Goal: Task Accomplishment & Management: Use online tool/utility

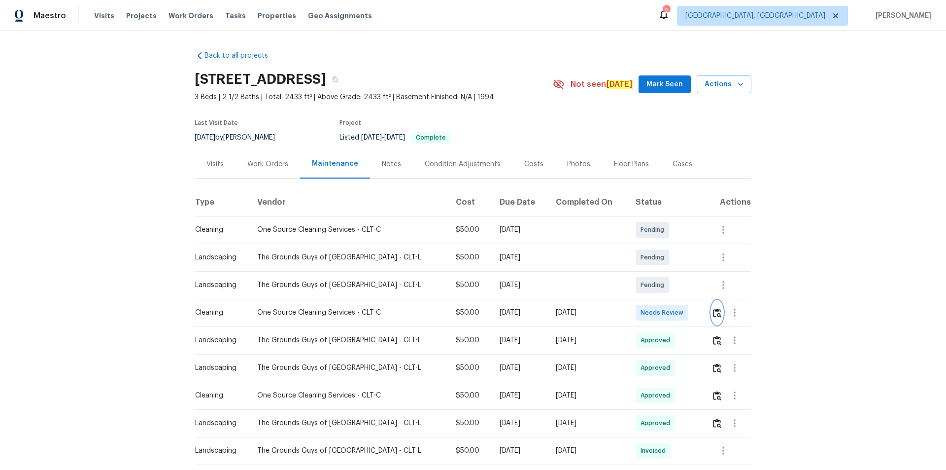
click at [715, 310] on img "button" at bounding box center [717, 312] width 8 height 9
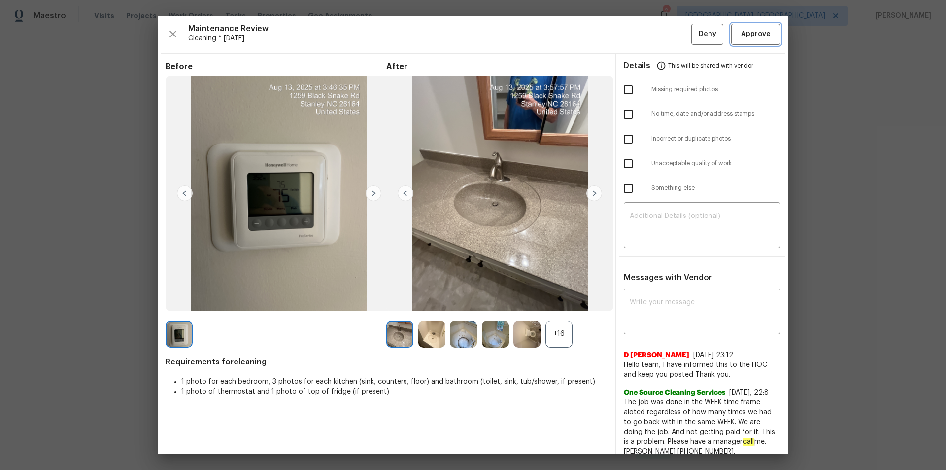
drag, startPoint x: 760, startPoint y: 41, endPoint x: 765, endPoint y: 64, distance: 23.2
click at [760, 41] on button "Approve" at bounding box center [755, 34] width 49 height 21
click at [758, 36] on span "Approve" at bounding box center [756, 34] width 30 height 12
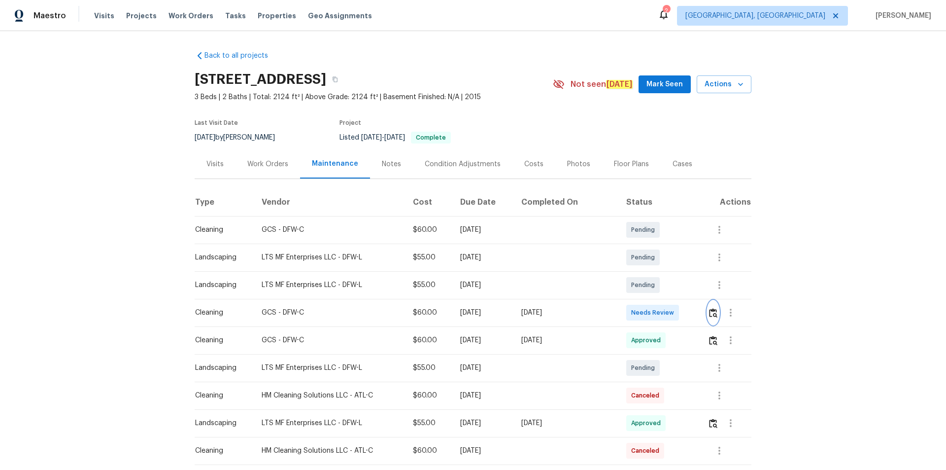
click at [714, 316] on img "button" at bounding box center [713, 312] width 8 height 9
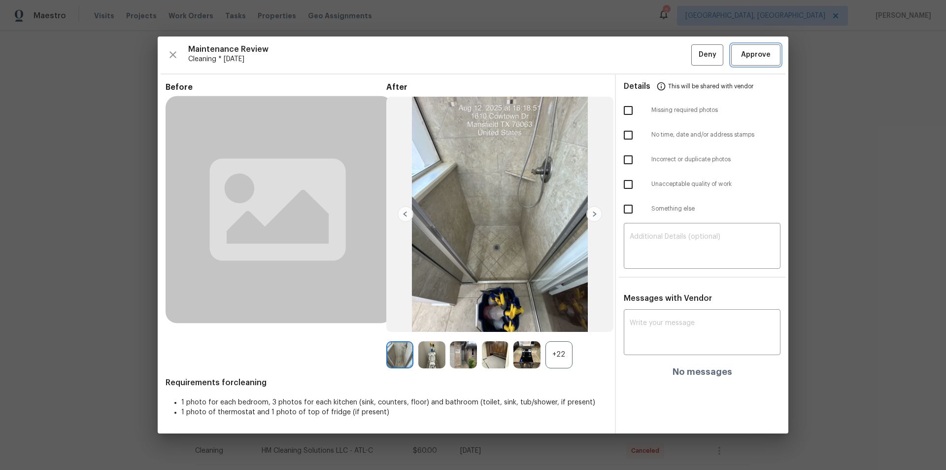
click at [762, 59] on span "Approve" at bounding box center [756, 55] width 30 height 12
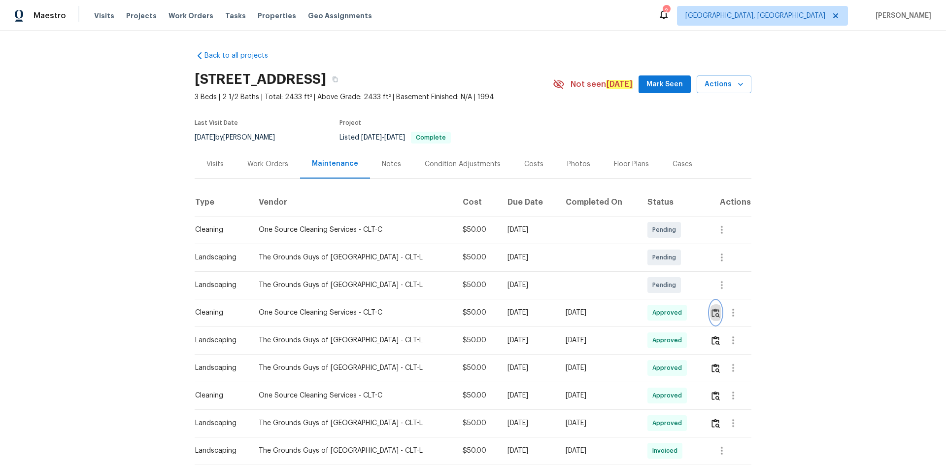
click at [715, 315] on img "button" at bounding box center [716, 312] width 8 height 9
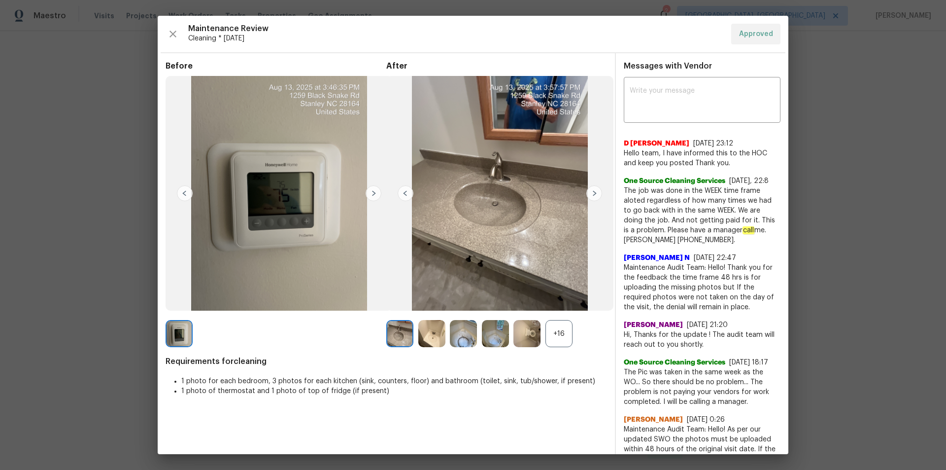
click at [586, 194] on img at bounding box center [594, 193] width 16 height 16
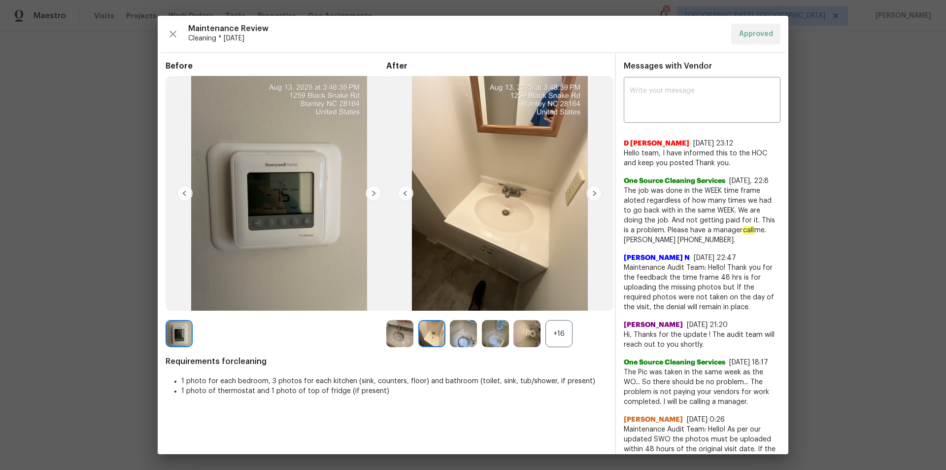
click at [586, 194] on img at bounding box center [594, 193] width 16 height 16
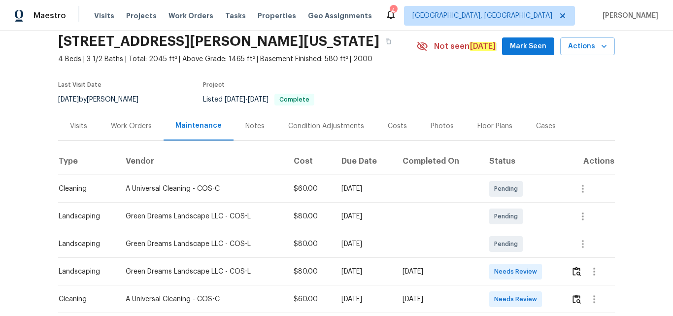
scroll to position [148, 0]
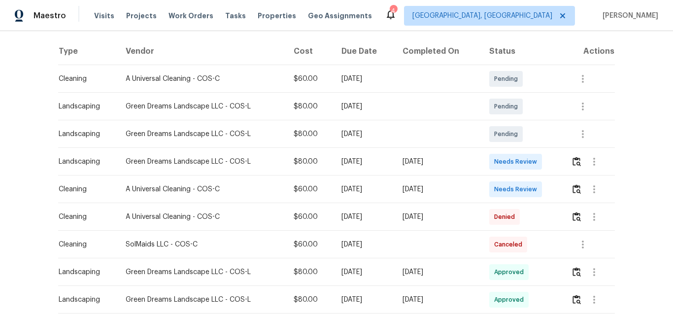
click at [567, 190] on td at bounding box center [589, 189] width 52 height 28
click at [576, 187] on img "button" at bounding box center [577, 188] width 8 height 9
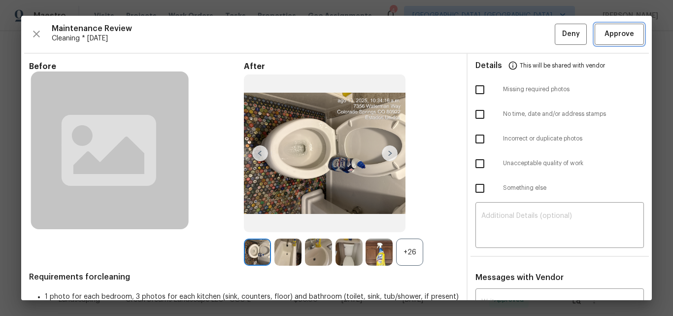
click at [616, 38] on span "Approve" at bounding box center [620, 34] width 30 height 12
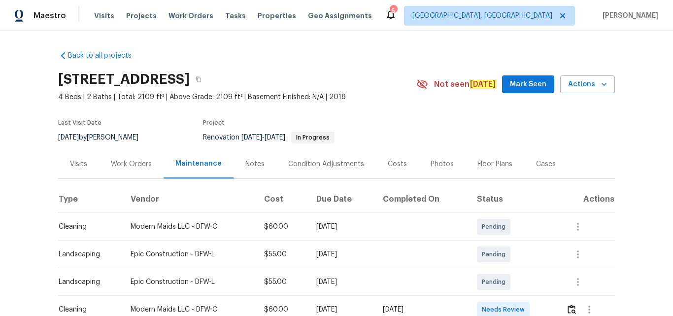
scroll to position [99, 0]
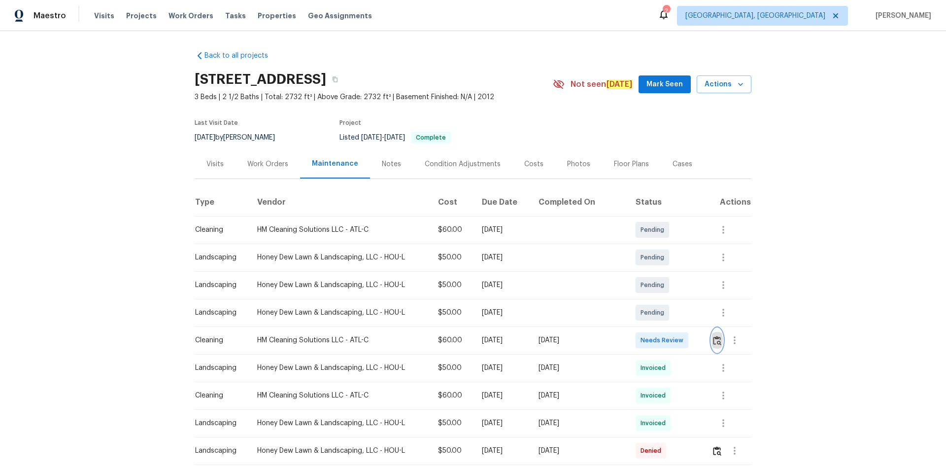
click at [713, 337] on img "button" at bounding box center [717, 340] width 8 height 9
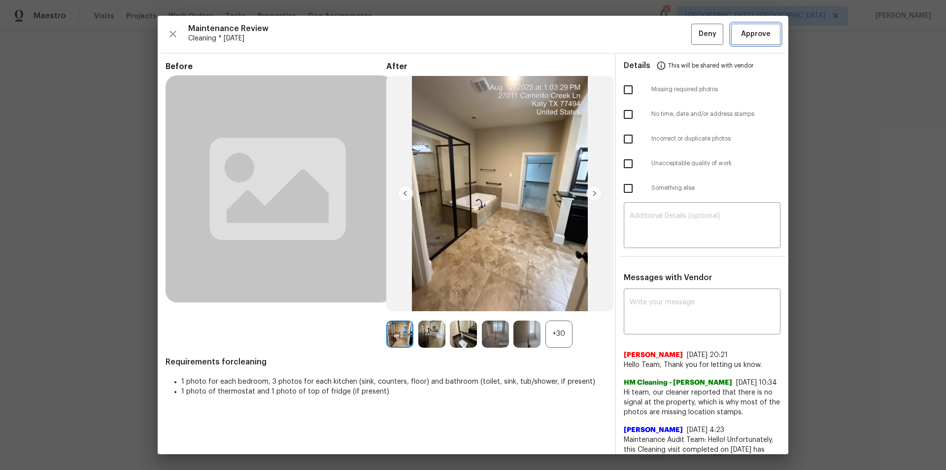
click at [762, 40] on span "Approve" at bounding box center [756, 34] width 30 height 12
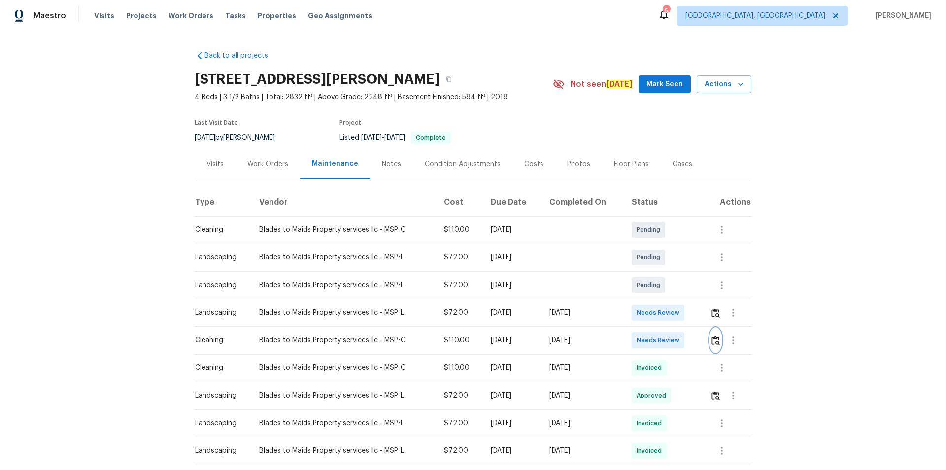
click at [673, 315] on img "button" at bounding box center [716, 340] width 8 height 9
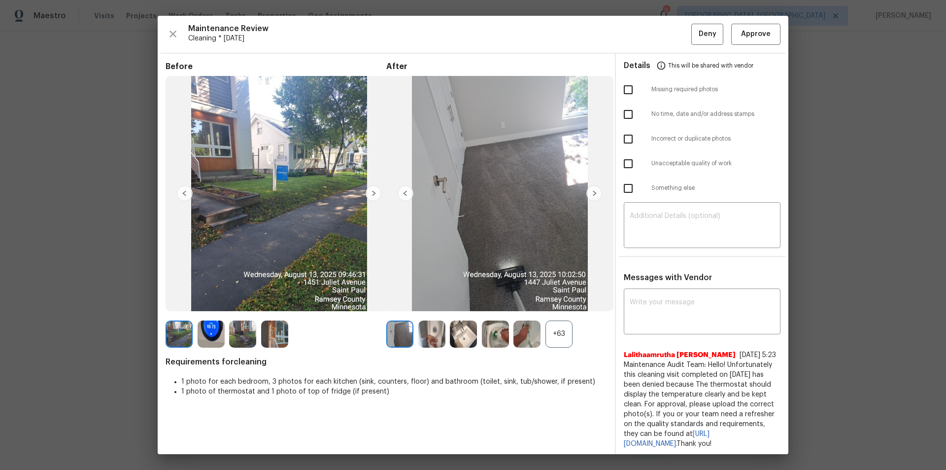
drag, startPoint x: 860, startPoint y: 163, endPoint x: 856, endPoint y: 168, distance: 6.7
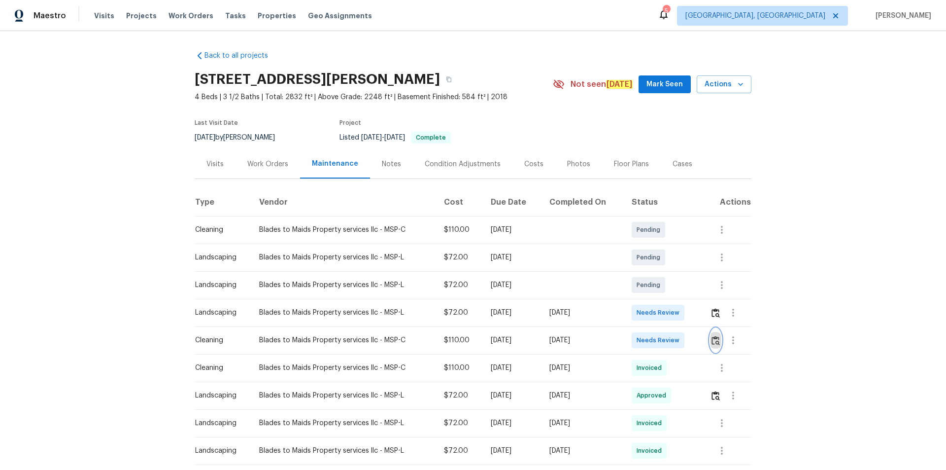
click at [673, 315] on img "button" at bounding box center [716, 340] width 8 height 9
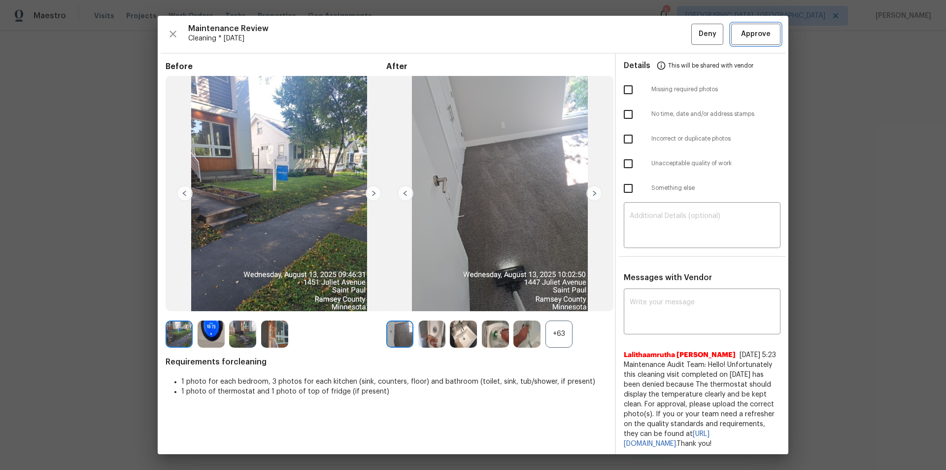
click at [673, 24] on button "Approve" at bounding box center [755, 34] width 49 height 21
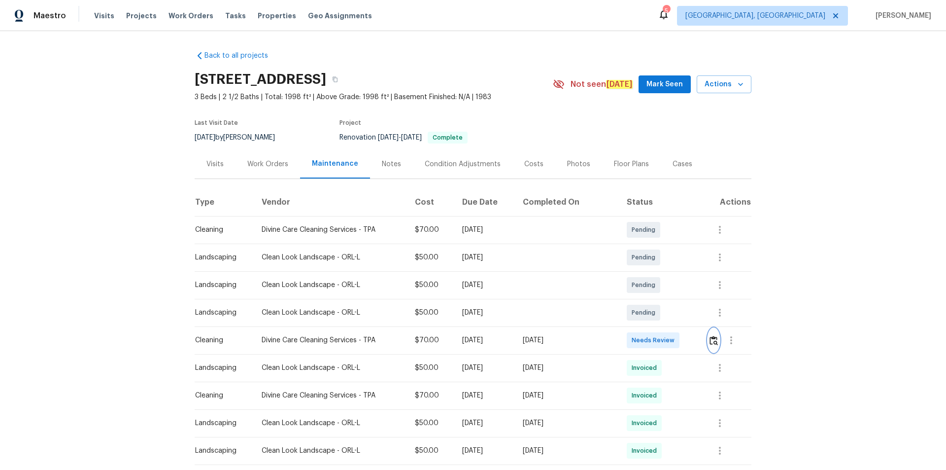
click at [673, 315] on button "button" at bounding box center [713, 340] width 11 height 24
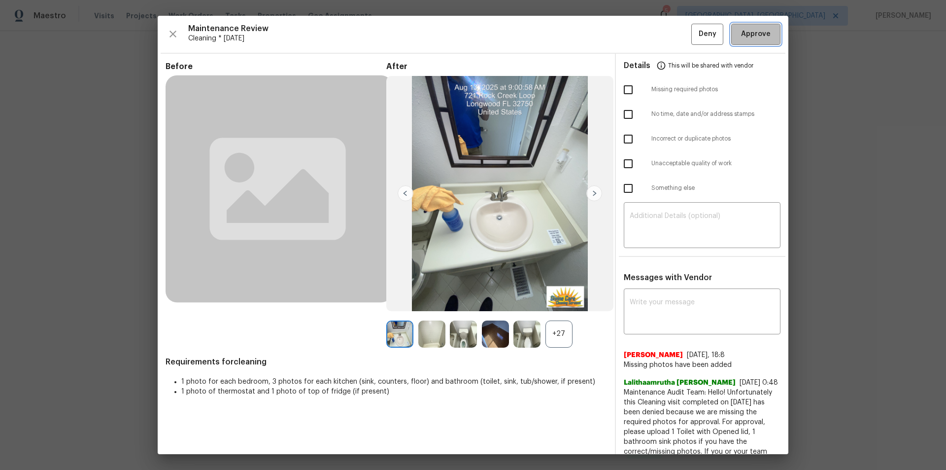
click at [673, 40] on button "Approve" at bounding box center [755, 34] width 49 height 21
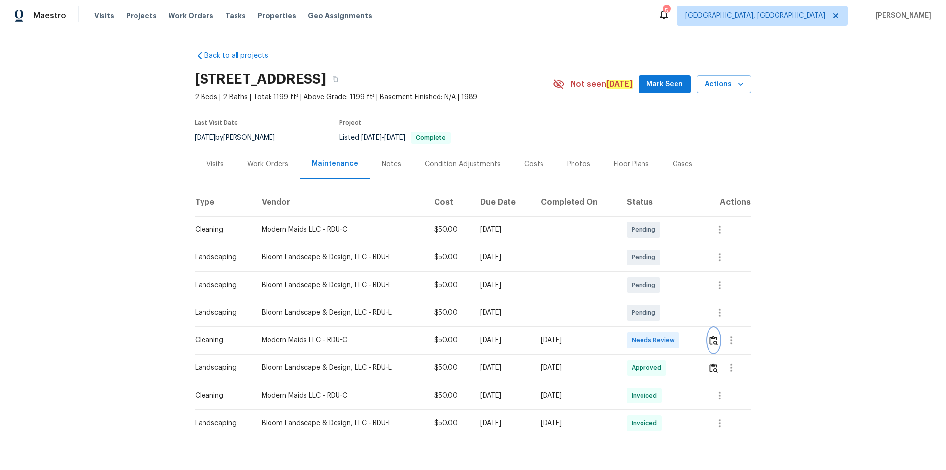
click at [715, 340] on img "button" at bounding box center [714, 340] width 8 height 9
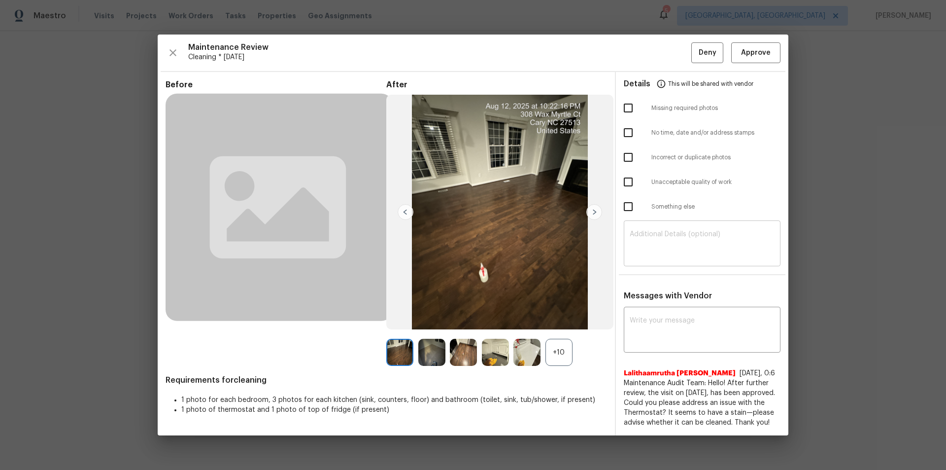
click at [726, 242] on textarea at bounding box center [702, 245] width 145 height 28
paste textarea "Maintenance Audit Team: Hello! Unfortunately, this cleaning visit completed on …"
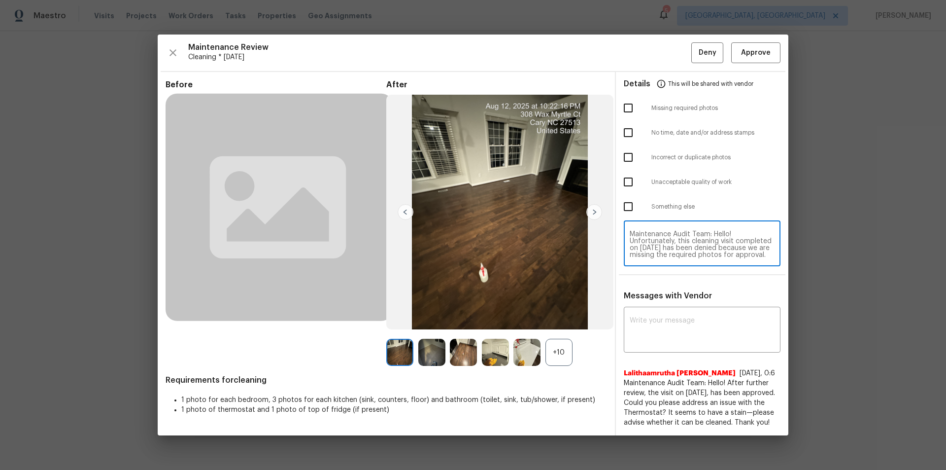
scroll to position [110, 0]
type textarea "Maintenance Audit Team: Hello! Unfortunately, this cleaning visit completed on …"
click at [697, 327] on textarea at bounding box center [702, 331] width 145 height 28
paste textarea "Maintenance Audit Team: Hello! Unfortunately, this cleaning visit completed on …"
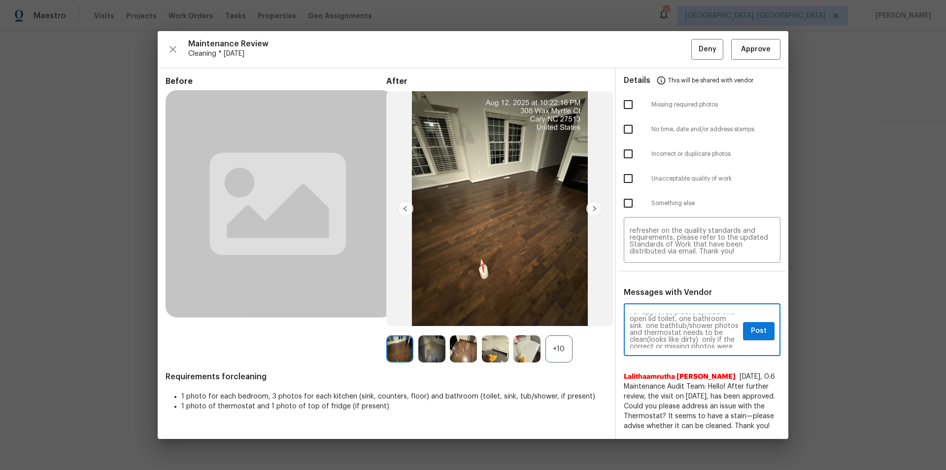
scroll to position [59, 0]
type textarea "Maintenance Audit Team: Hello! Unfortunately, this cleaning visit completed on …"
click at [631, 99] on input "checkbox" at bounding box center [628, 104] width 21 height 21
checkbox input "true"
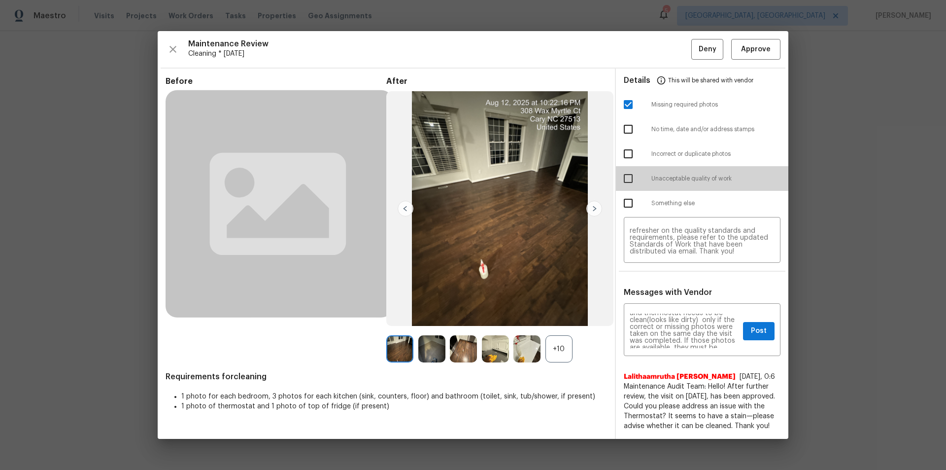
click at [628, 169] on input "checkbox" at bounding box center [628, 178] width 21 height 21
checkbox input "true"
click at [767, 328] on button "Post" at bounding box center [759, 331] width 32 height 18
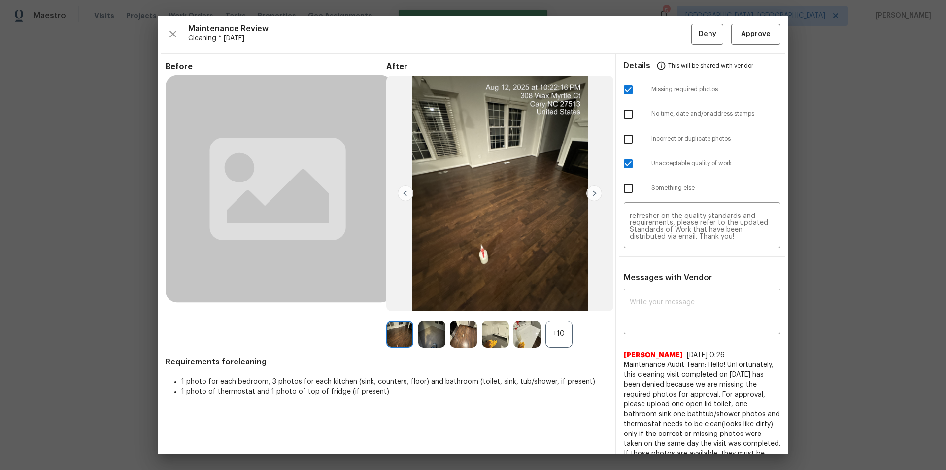
scroll to position [0, 0]
click at [706, 34] on span "Deny" at bounding box center [708, 34] width 18 height 12
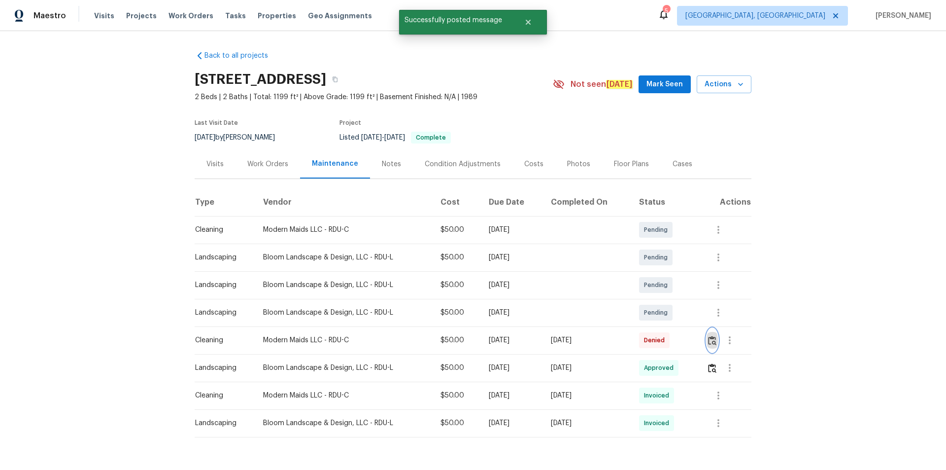
click at [708, 339] on img "button" at bounding box center [712, 340] width 8 height 9
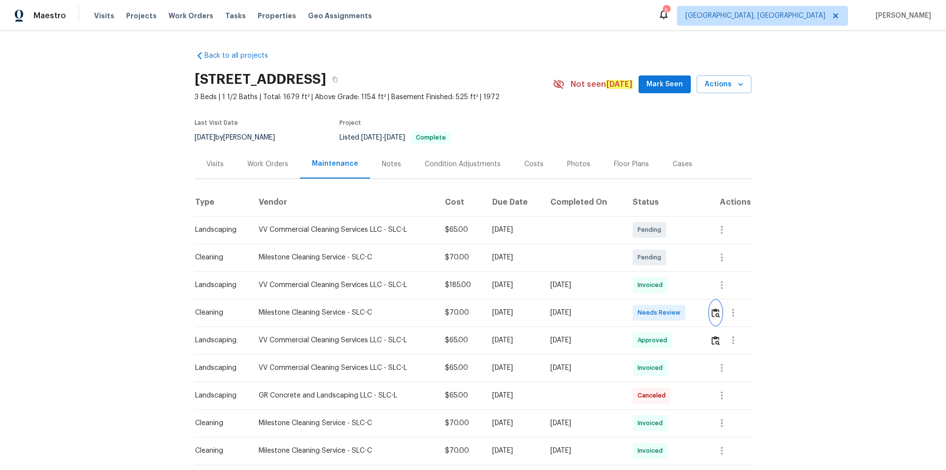
click at [717, 310] on img "button" at bounding box center [716, 312] width 8 height 9
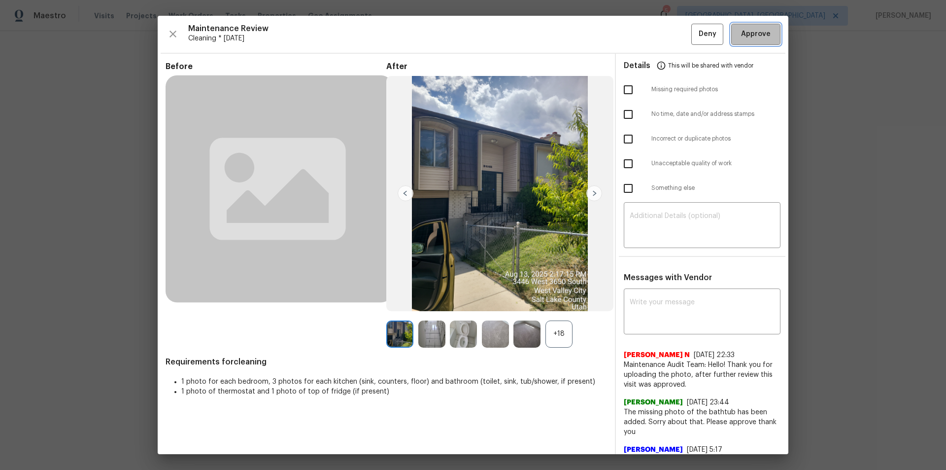
click at [755, 29] on span "Approve" at bounding box center [756, 34] width 30 height 12
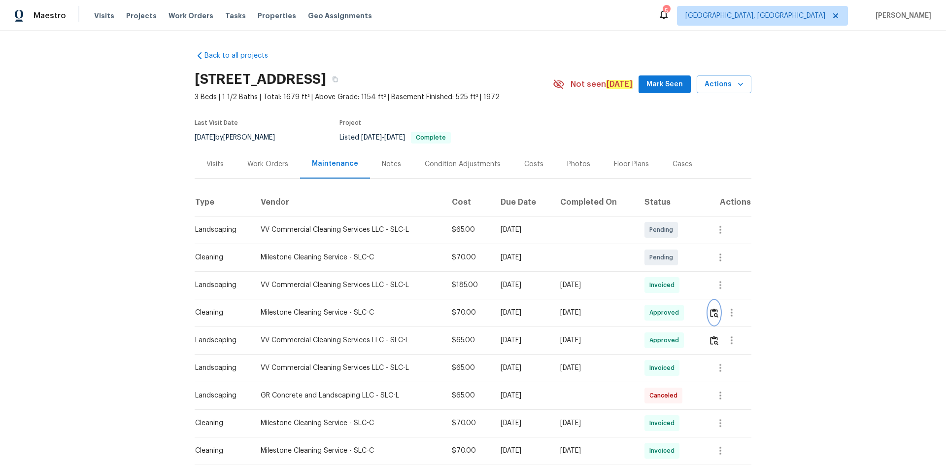
click at [714, 311] on img "button" at bounding box center [714, 312] width 8 height 9
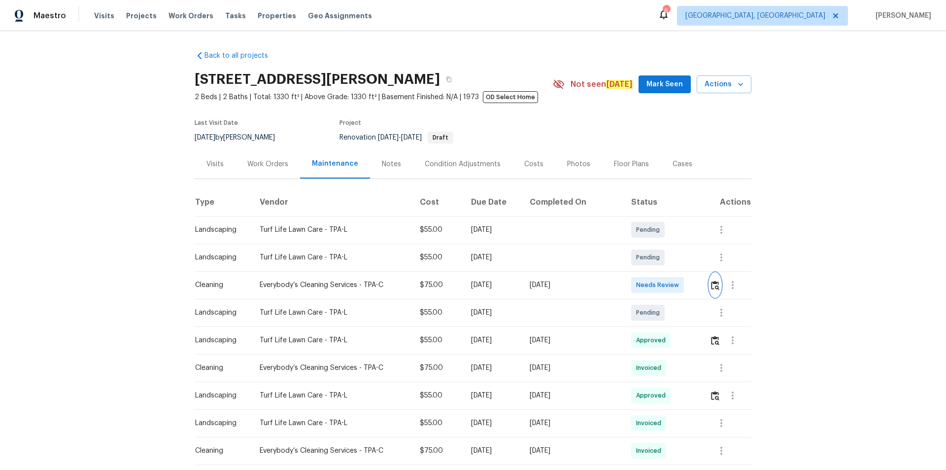
click at [715, 290] on button "button" at bounding box center [715, 285] width 11 height 24
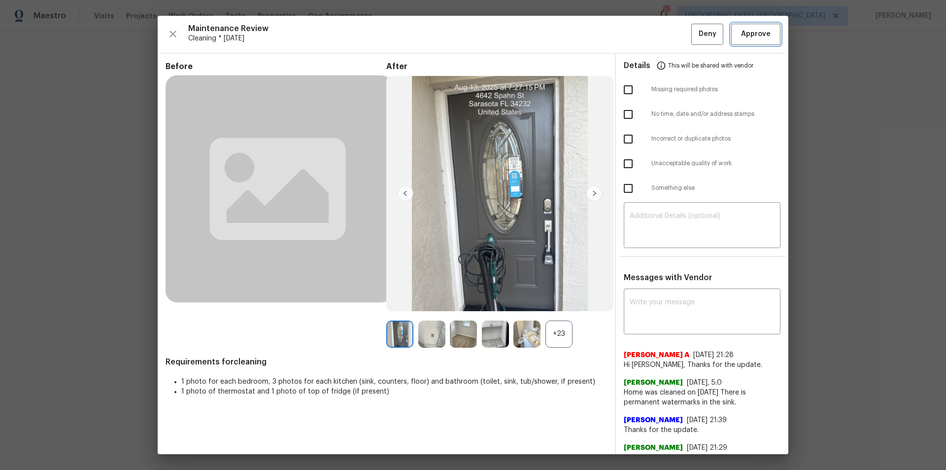
click at [753, 31] on span "Approve" at bounding box center [756, 34] width 30 height 12
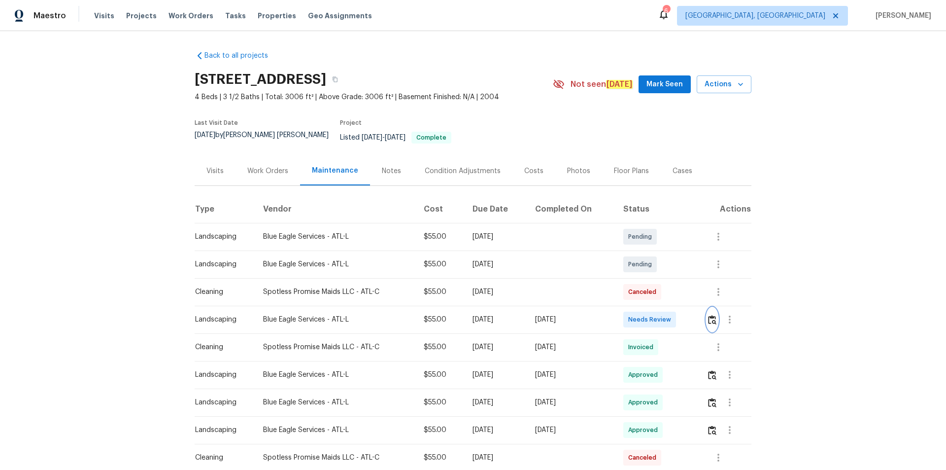
click at [708, 315] on img "button" at bounding box center [712, 319] width 8 height 9
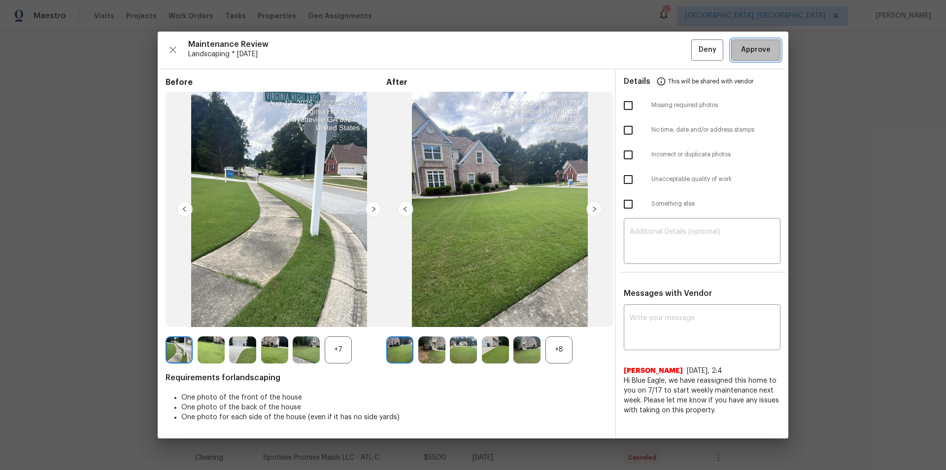
click at [753, 53] on span "Approve" at bounding box center [756, 50] width 30 height 12
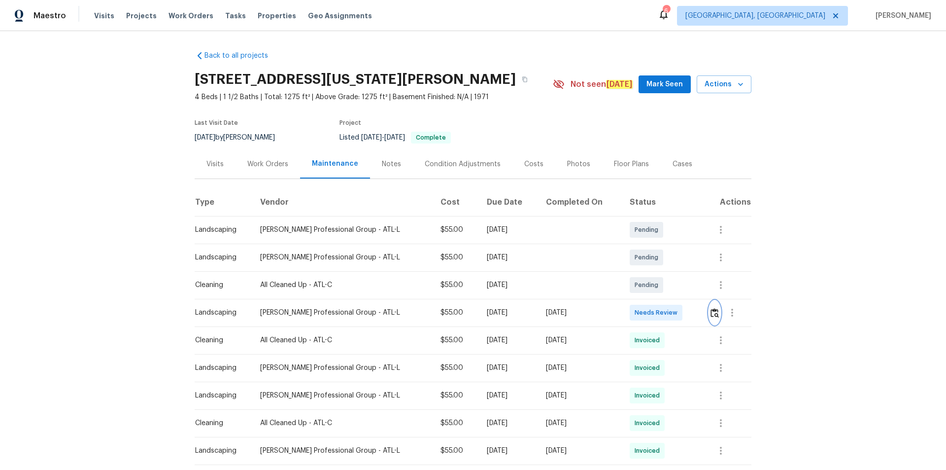
click at [673, 313] on img "button" at bounding box center [715, 312] width 8 height 9
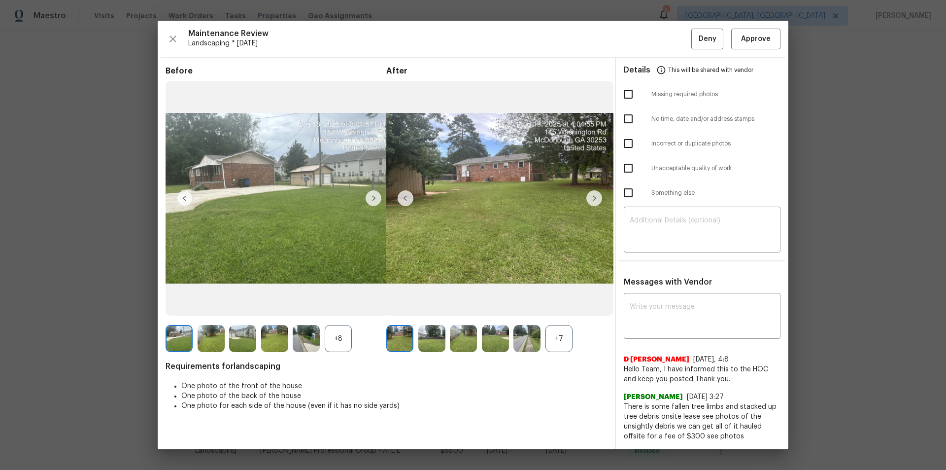
click at [599, 194] on img at bounding box center [594, 198] width 16 height 16
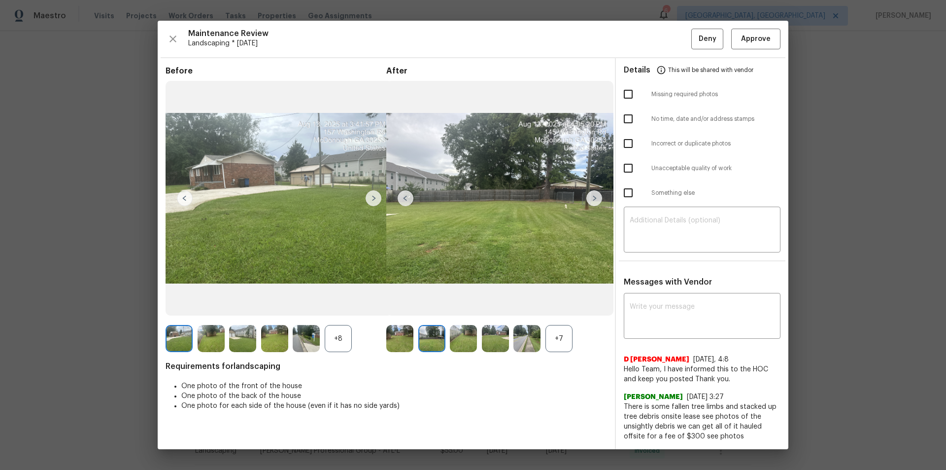
click at [599, 194] on img at bounding box center [594, 198] width 16 height 16
click at [598, 194] on img at bounding box center [594, 198] width 16 height 16
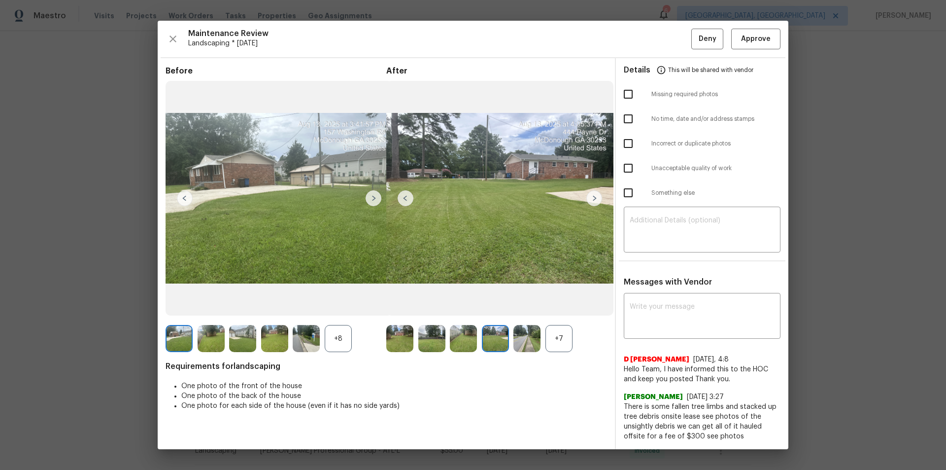
click at [599, 197] on img at bounding box center [594, 198] width 16 height 16
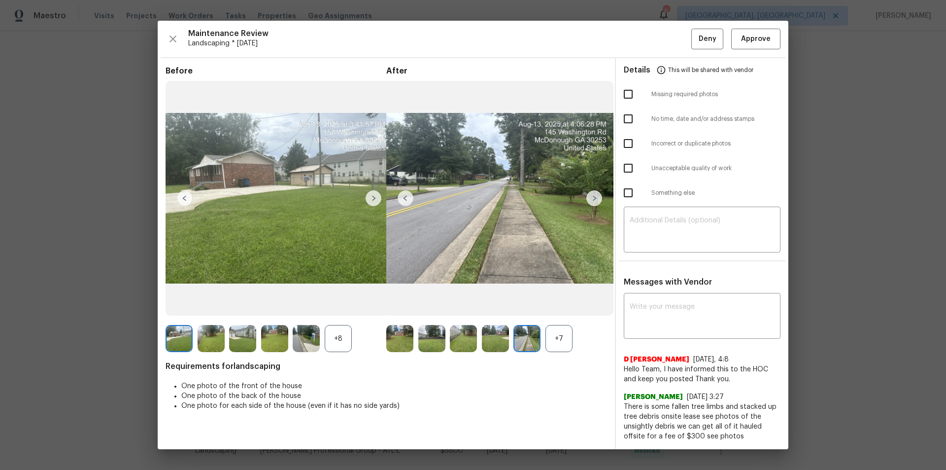
click at [598, 198] on img at bounding box center [594, 198] width 16 height 16
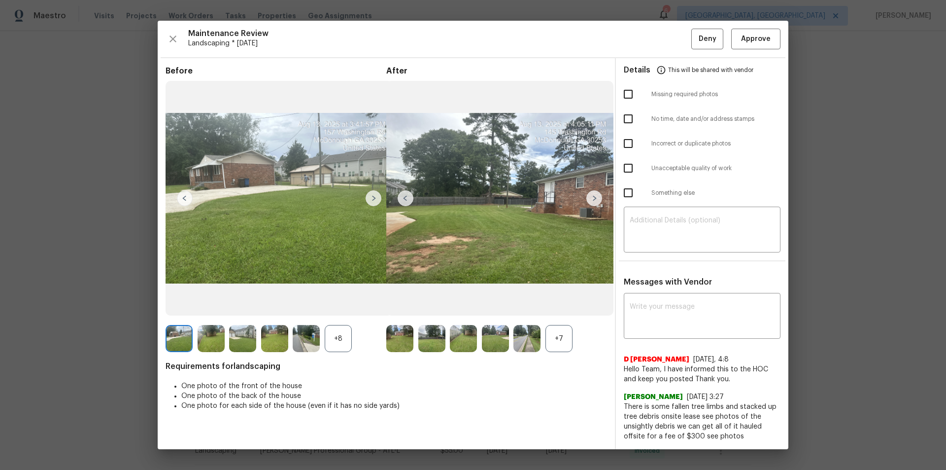
click at [598, 198] on img at bounding box center [594, 198] width 16 height 16
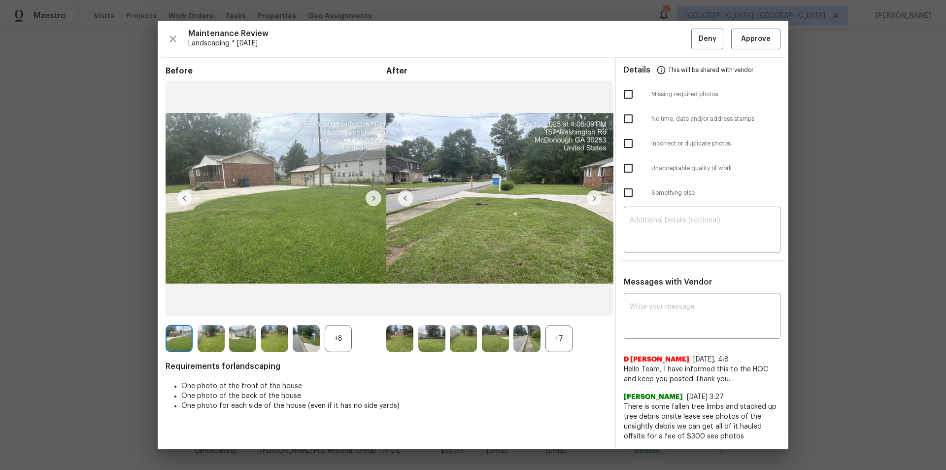
click at [586, 198] on div at bounding box center [499, 198] width 227 height 235
click at [587, 198] on img at bounding box center [594, 198] width 16 height 16
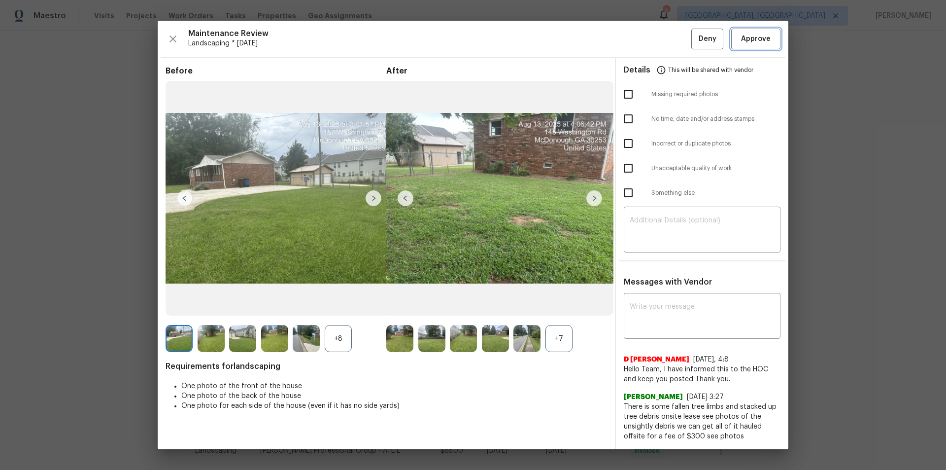
click at [673, 41] on span "Approve" at bounding box center [756, 39] width 30 height 12
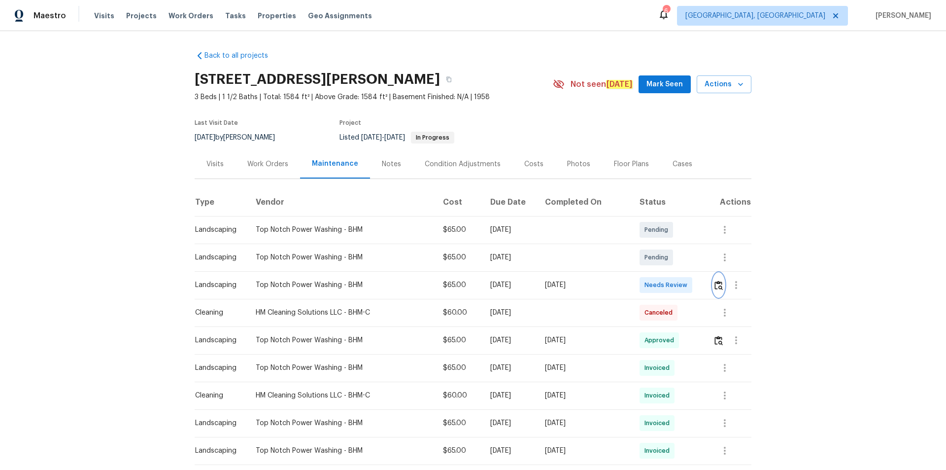
click at [673, 285] on img "button" at bounding box center [719, 284] width 8 height 9
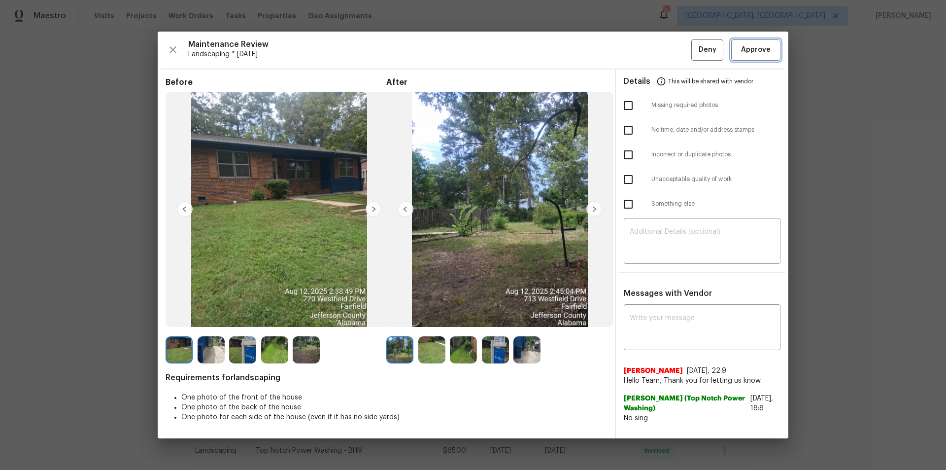
drag, startPoint x: 769, startPoint y: 48, endPoint x: 933, endPoint y: 299, distance: 299.9
click at [673, 48] on span "Approve" at bounding box center [756, 50] width 30 height 12
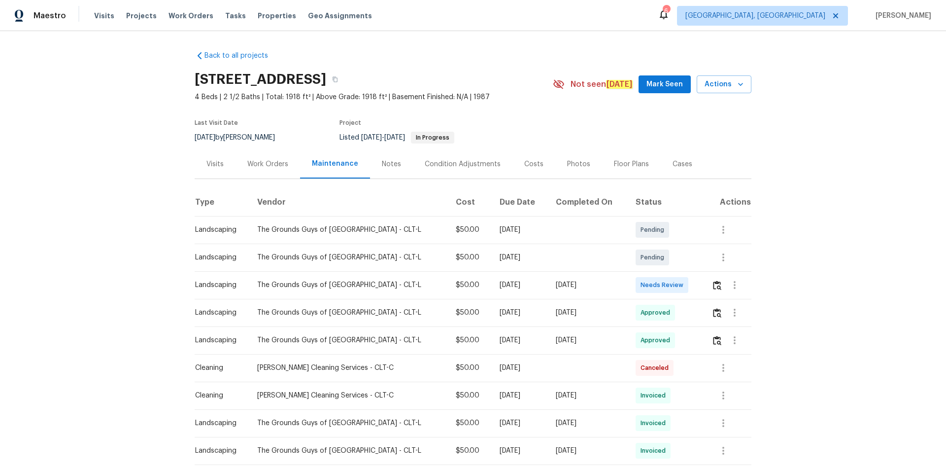
click at [704, 284] on td at bounding box center [728, 285] width 48 height 28
click at [713, 285] on img "button" at bounding box center [717, 284] width 8 height 9
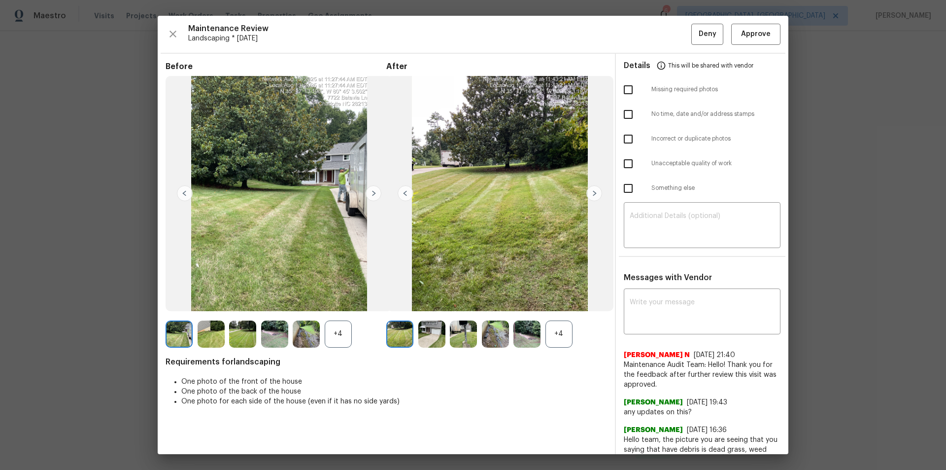
click at [737, 51] on div "Maintenance Review Landscaping * Mon, Aug 11 Deny Approve Before +4 After +4 Re…" at bounding box center [473, 235] width 631 height 438
click at [754, 31] on span "Approve" at bounding box center [756, 34] width 30 height 12
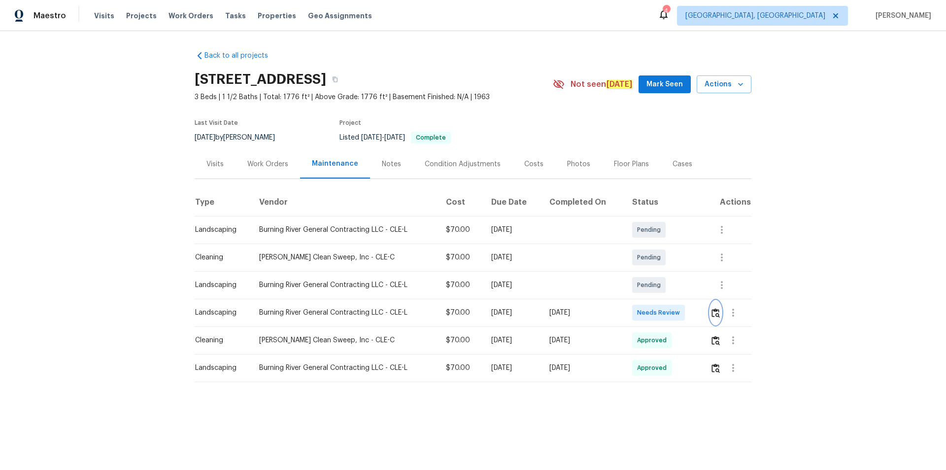
click at [714, 315] on img "button" at bounding box center [716, 312] width 8 height 9
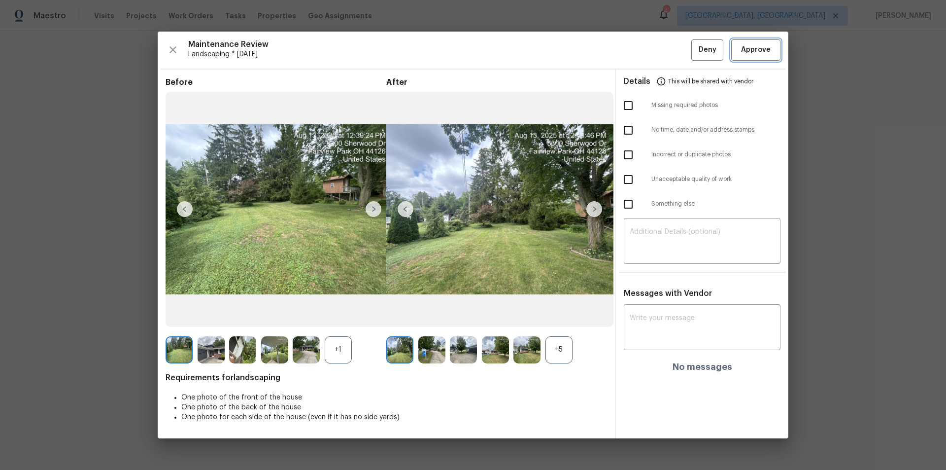
drag, startPoint x: 762, startPoint y: 44, endPoint x: 775, endPoint y: 80, distance: 37.6
click at [762, 45] on span "Approve" at bounding box center [756, 50] width 30 height 12
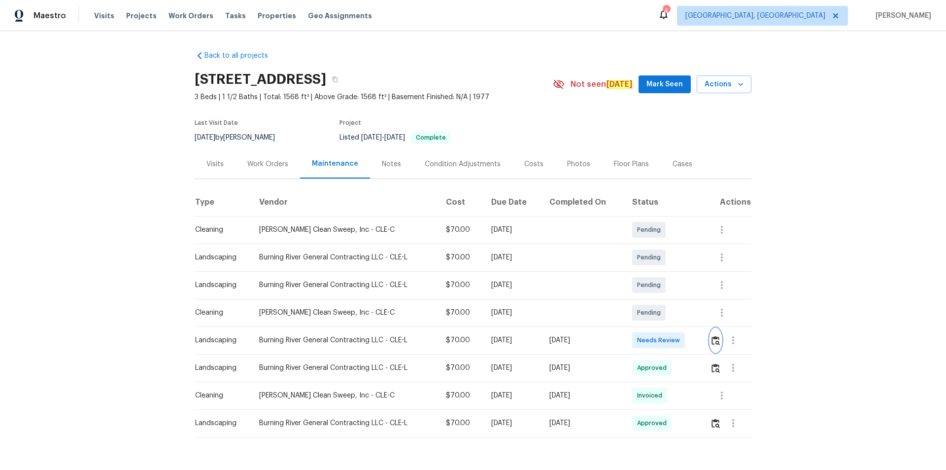
click at [714, 340] on img "button" at bounding box center [716, 340] width 8 height 9
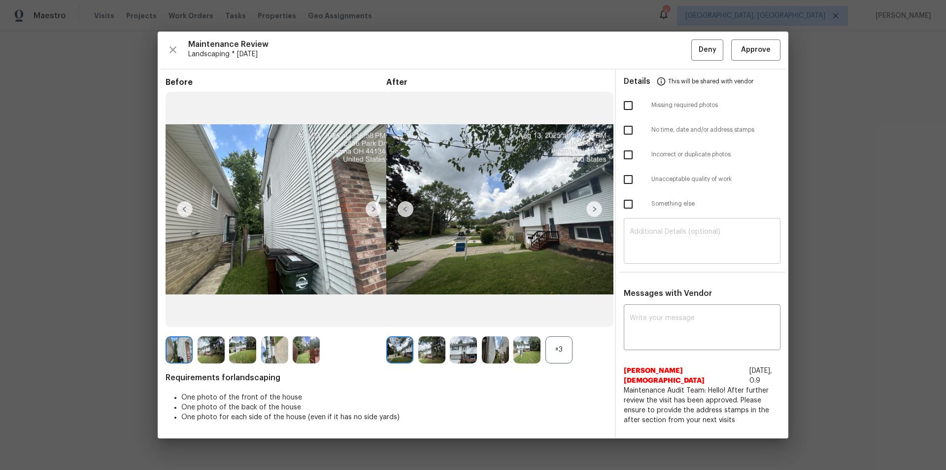
click at [664, 243] on textarea at bounding box center [702, 242] width 145 height 28
paste textarea "Maintenance Audit Team: Hello! Unfortunately, this landscaping visit completed …"
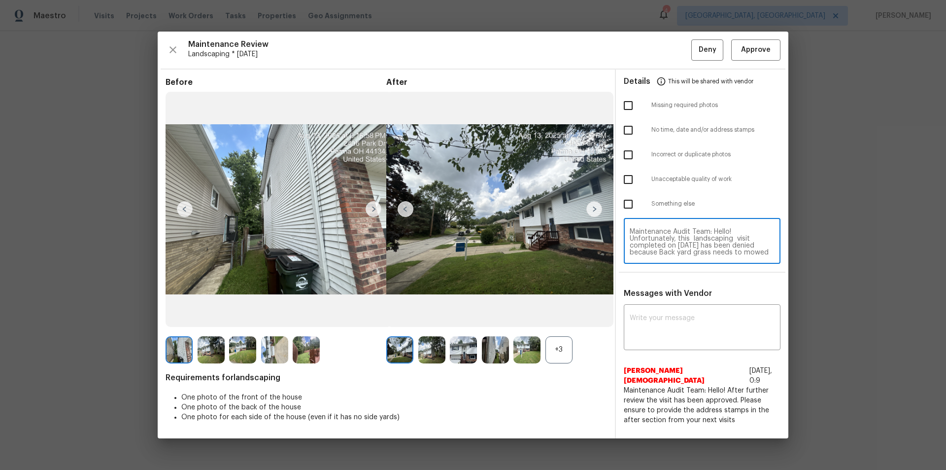
scroll to position [97, 0]
type textarea "Maintenance Audit Team: Hello! Unfortunately, this landscaping visit completed …"
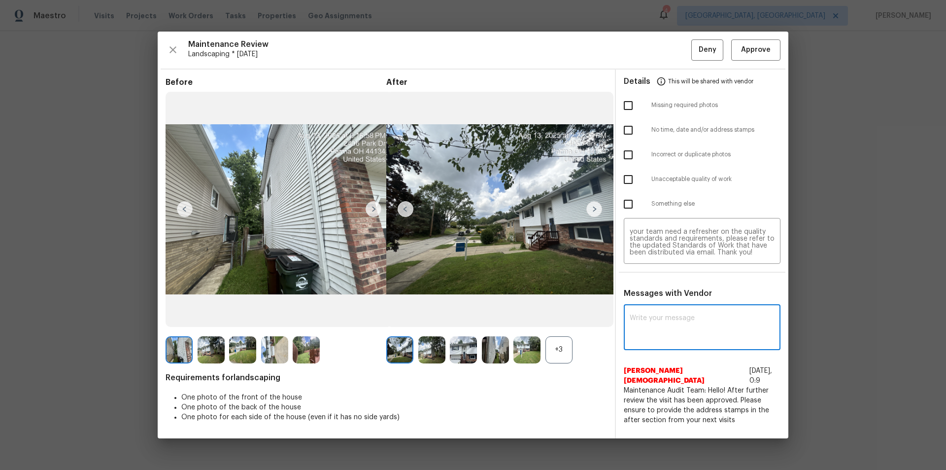
click at [690, 321] on textarea at bounding box center [702, 328] width 145 height 28
paste textarea "Maintenance Audit Team: Hello! Unfortunately, this landscaping visit completed …"
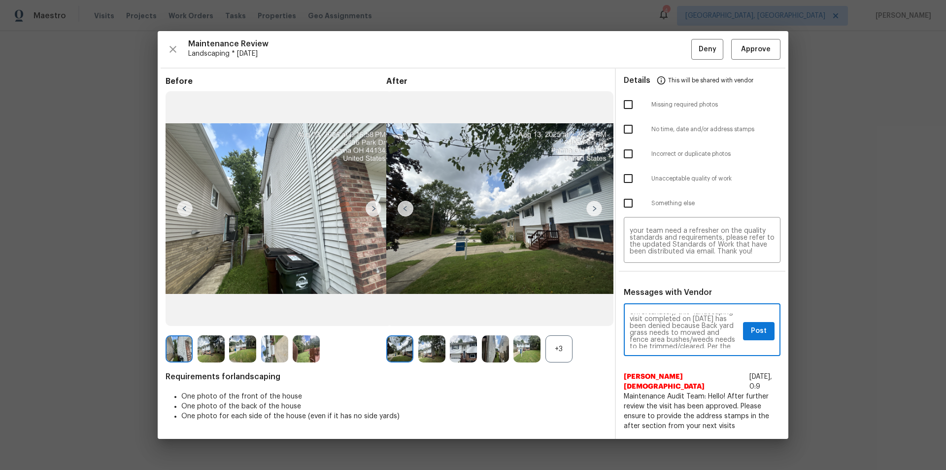
scroll to position [0, 0]
type textarea "Maintenance Audit Team: Hello! Unfortunately, this landscaping visit completed …"
drag, startPoint x: 627, startPoint y: 183, endPoint x: 635, endPoint y: 234, distance: 51.3
click at [627, 183] on input "checkbox" at bounding box center [628, 178] width 21 height 21
checkbox input "true"
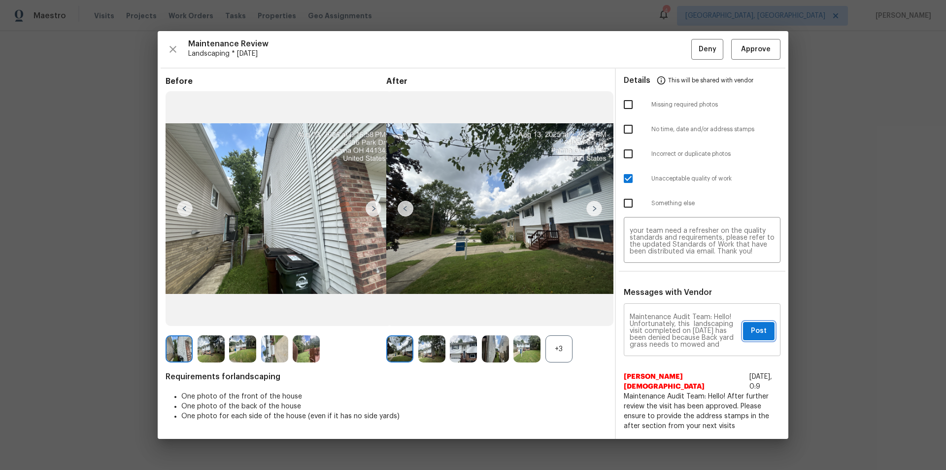
click at [750, 329] on button "Post" at bounding box center [759, 331] width 32 height 18
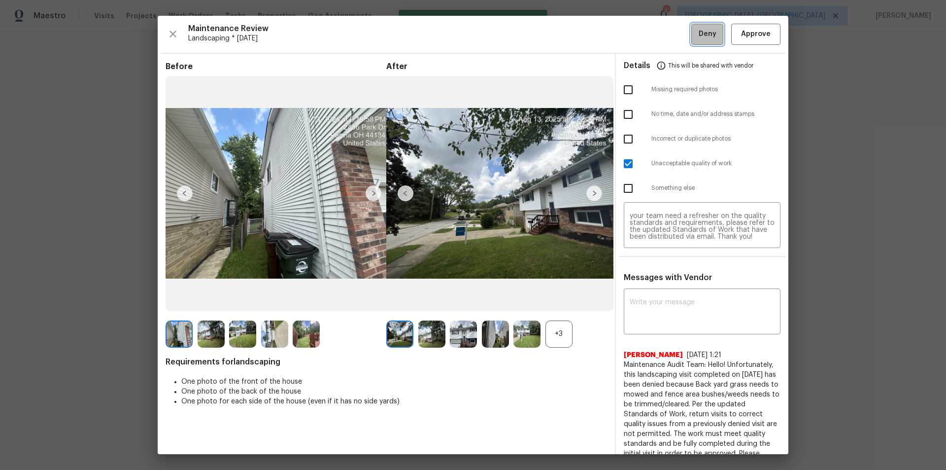
drag, startPoint x: 695, startPoint y: 25, endPoint x: 698, endPoint y: 93, distance: 67.6
click at [696, 25] on button "Deny" at bounding box center [707, 34] width 32 height 21
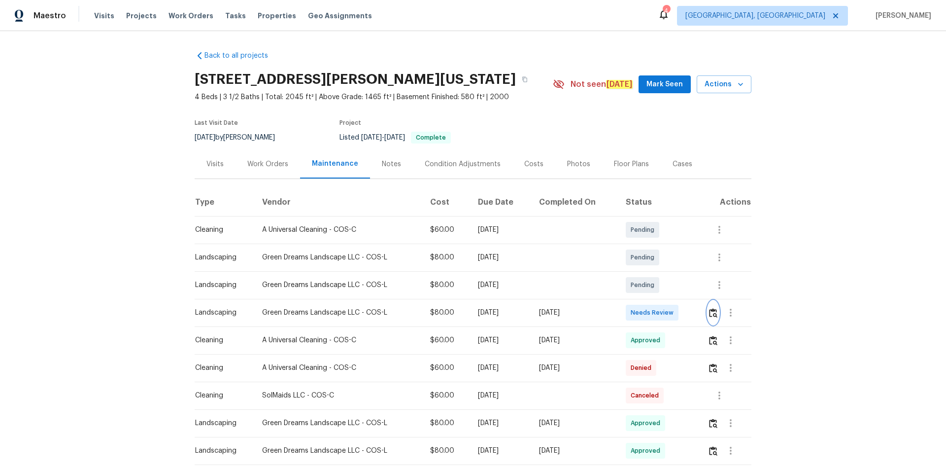
click at [712, 314] on img "button" at bounding box center [713, 312] width 8 height 9
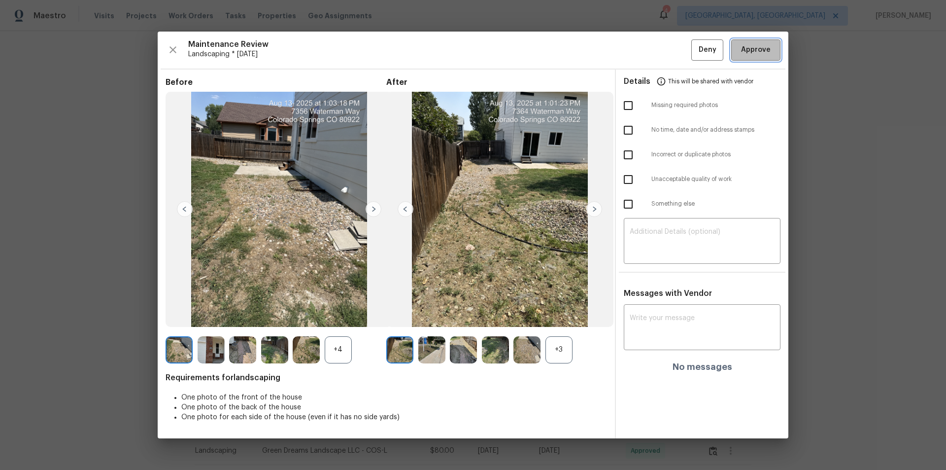
click at [768, 48] on span "Approve" at bounding box center [756, 50] width 30 height 12
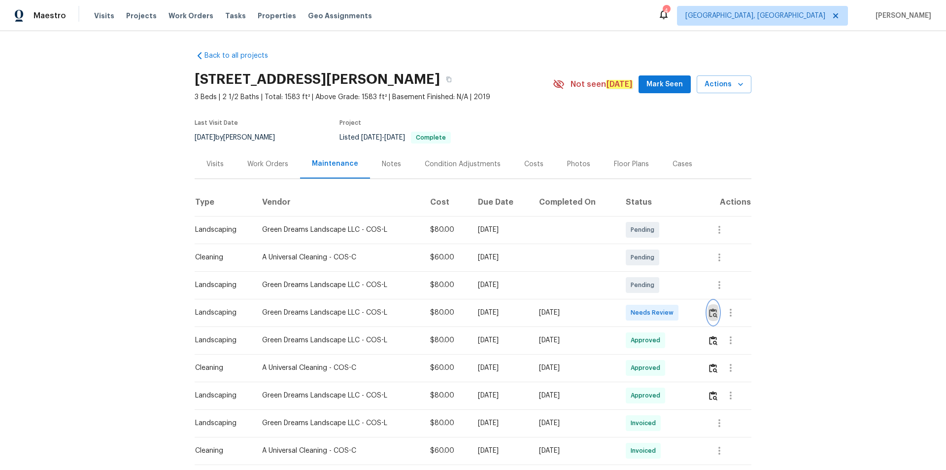
click at [712, 312] on img "button" at bounding box center [713, 312] width 8 height 9
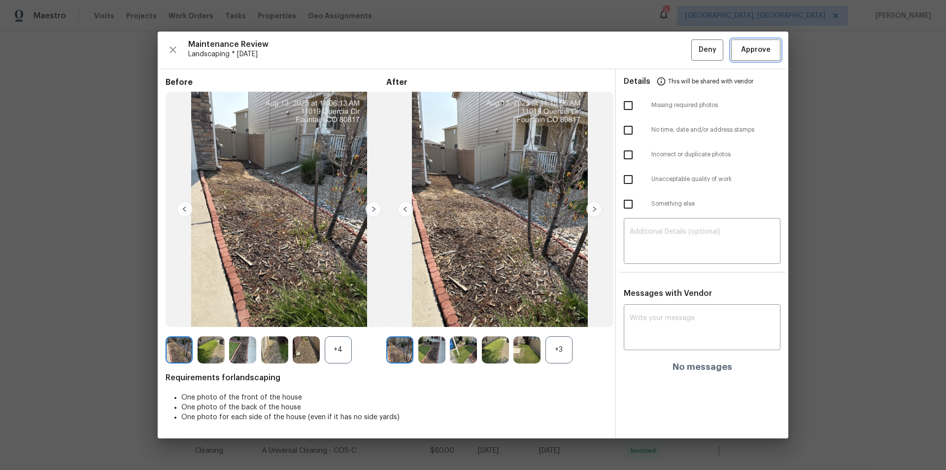
click at [760, 58] on button "Approve" at bounding box center [755, 49] width 49 height 21
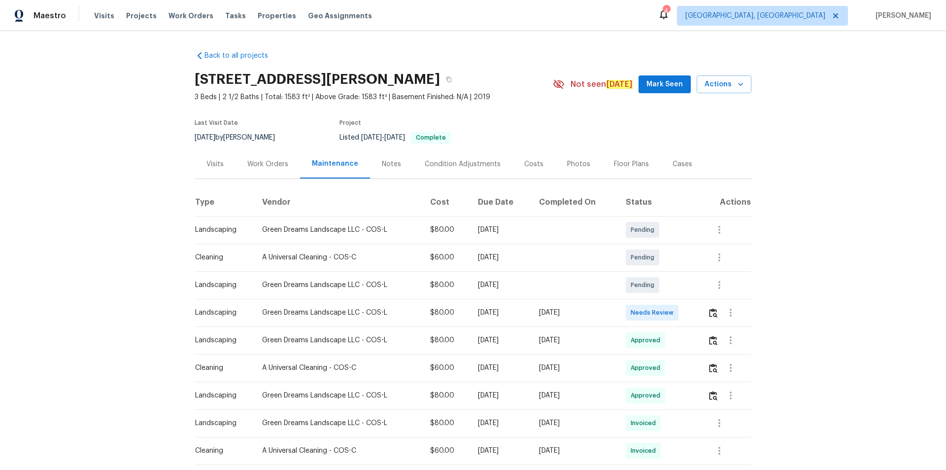
click at [706, 313] on td at bounding box center [726, 313] width 52 height 28
click at [719, 309] on button "button" at bounding box center [731, 313] width 24 height 24
click at [698, 306] on div at bounding box center [473, 235] width 946 height 470
click at [708, 308] on button "button" at bounding box center [713, 313] width 11 height 24
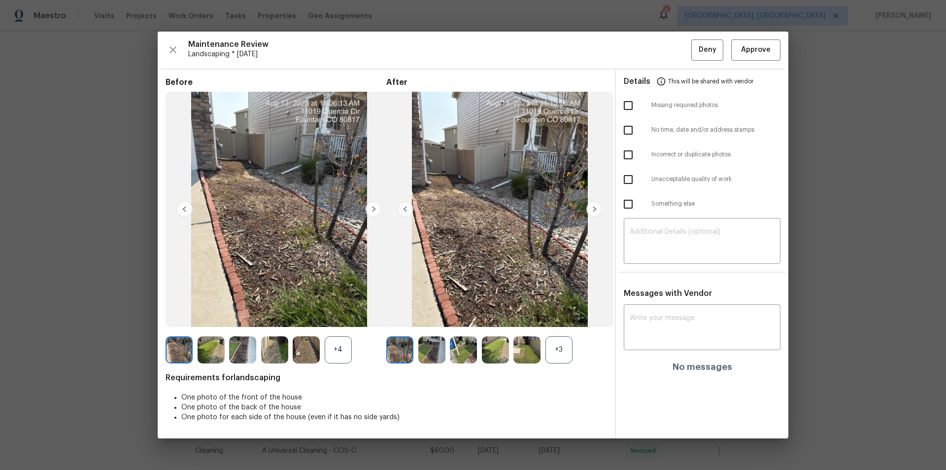
drag, startPoint x: 759, startPoint y: 38, endPoint x: 760, endPoint y: 50, distance: 11.4
click at [759, 39] on div "Maintenance Review Landscaping * Mon, Aug 11 Deny Approve Before +4 After +3 Re…" at bounding box center [473, 235] width 631 height 407
click at [759, 52] on span "Approve" at bounding box center [756, 50] width 30 height 12
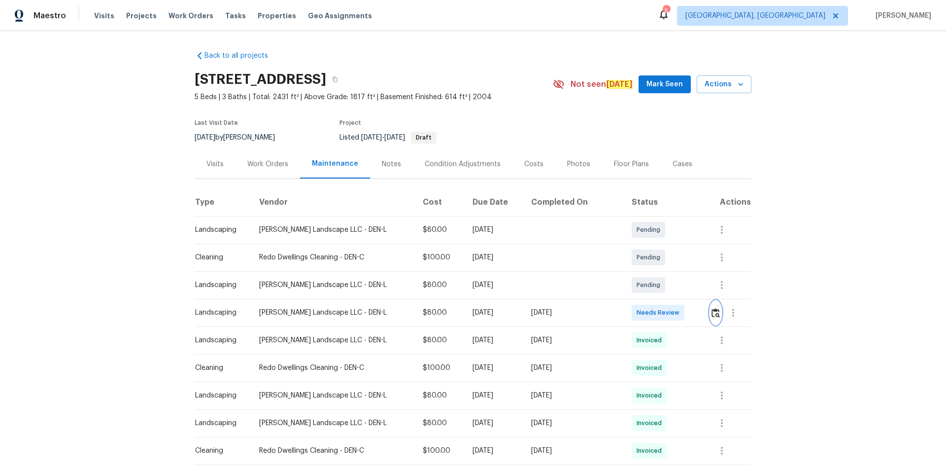
click at [710, 311] on button "button" at bounding box center [715, 313] width 11 height 24
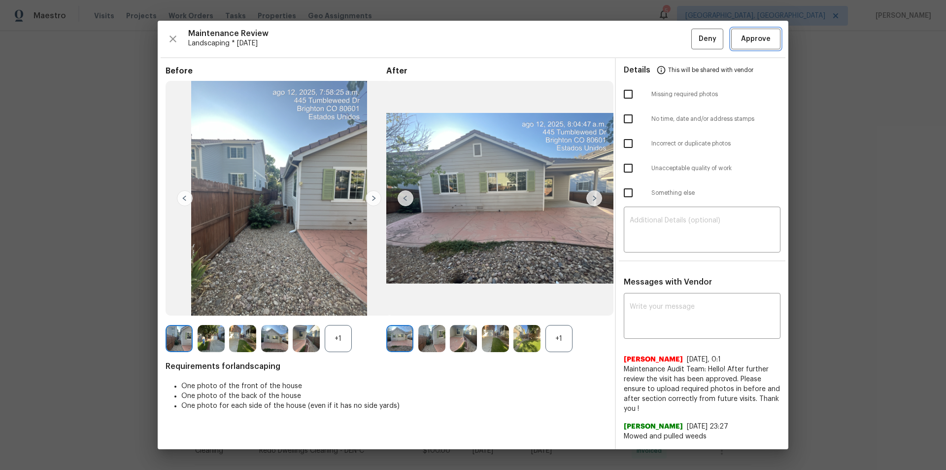
click at [760, 32] on button "Approve" at bounding box center [755, 39] width 49 height 21
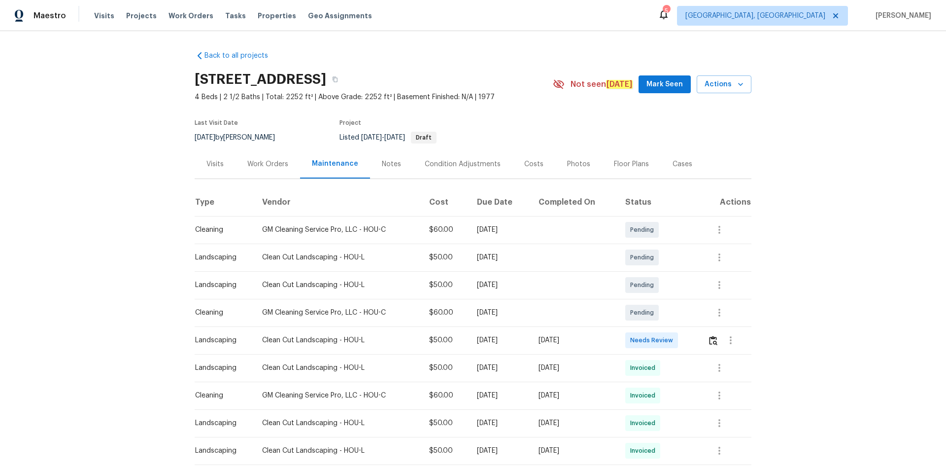
drag, startPoint x: 706, startPoint y: 340, endPoint x: 713, endPoint y: 348, distance: 10.8
click at [673, 315] on td at bounding box center [726, 340] width 52 height 28
click at [673, 315] on img "button" at bounding box center [713, 340] width 8 height 9
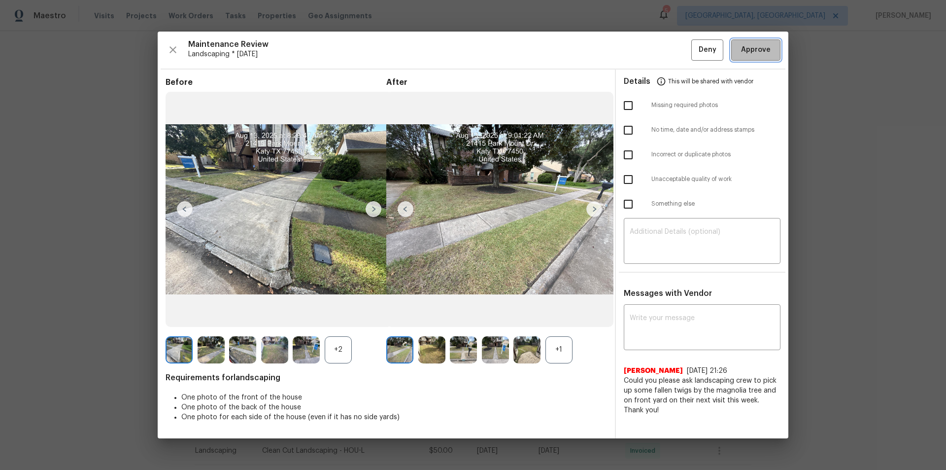
click at [673, 57] on button "Approve" at bounding box center [755, 49] width 49 height 21
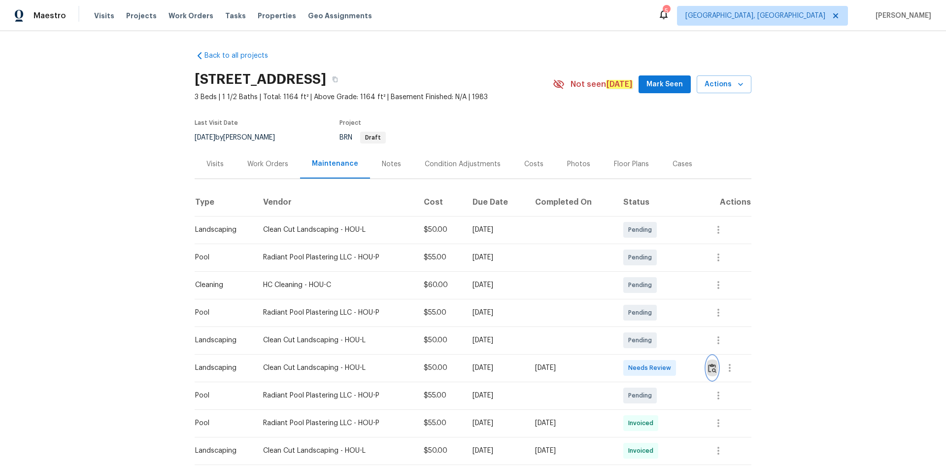
click at [673, 315] on button "button" at bounding box center [712, 368] width 11 height 24
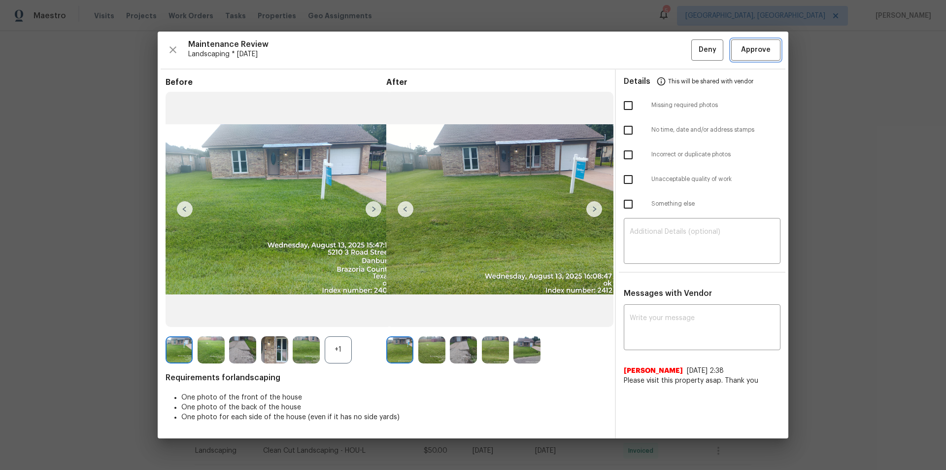
click at [673, 57] on button "Approve" at bounding box center [755, 49] width 49 height 21
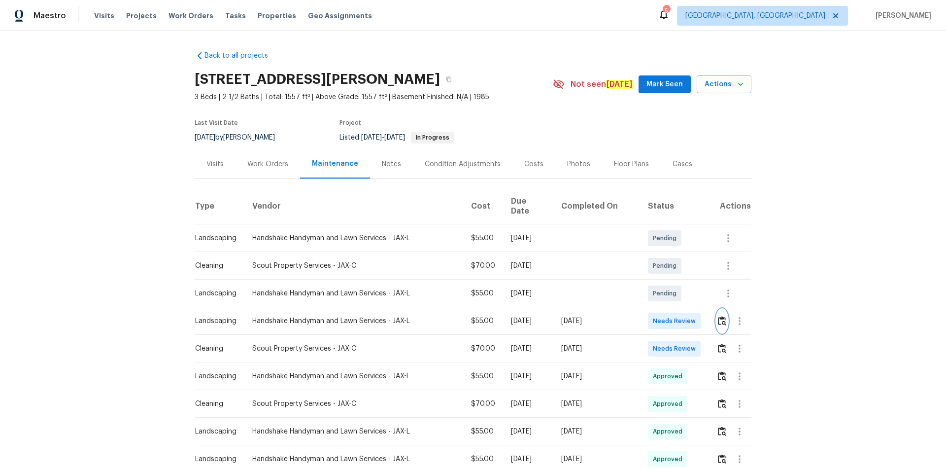
click at [718, 316] on img "button" at bounding box center [722, 320] width 8 height 9
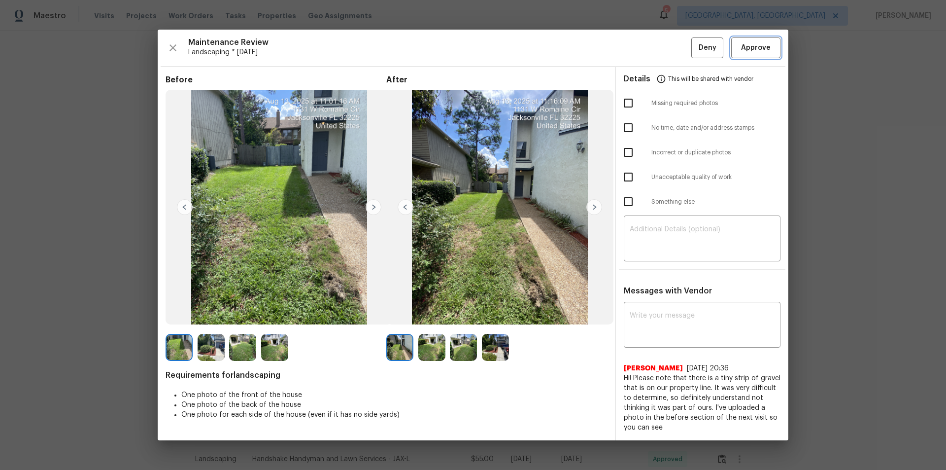
click at [757, 53] on span "Approve" at bounding box center [756, 48] width 30 height 12
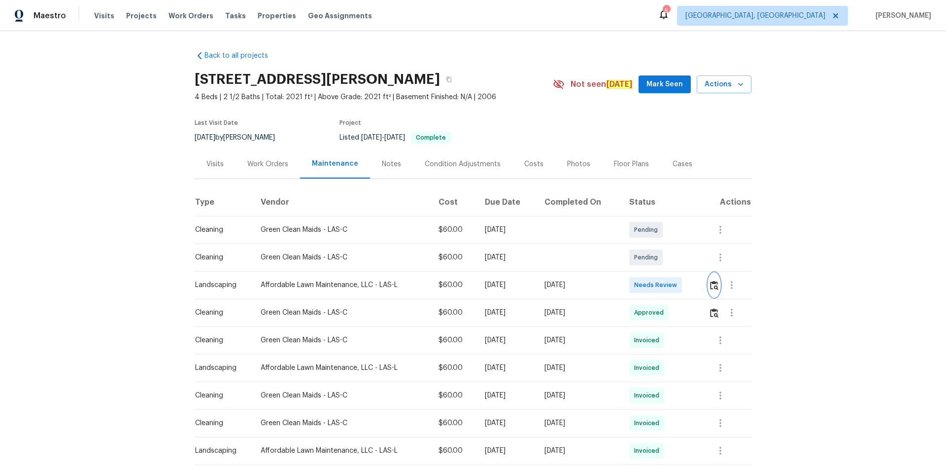
click at [673, 287] on img "button" at bounding box center [714, 284] width 8 height 9
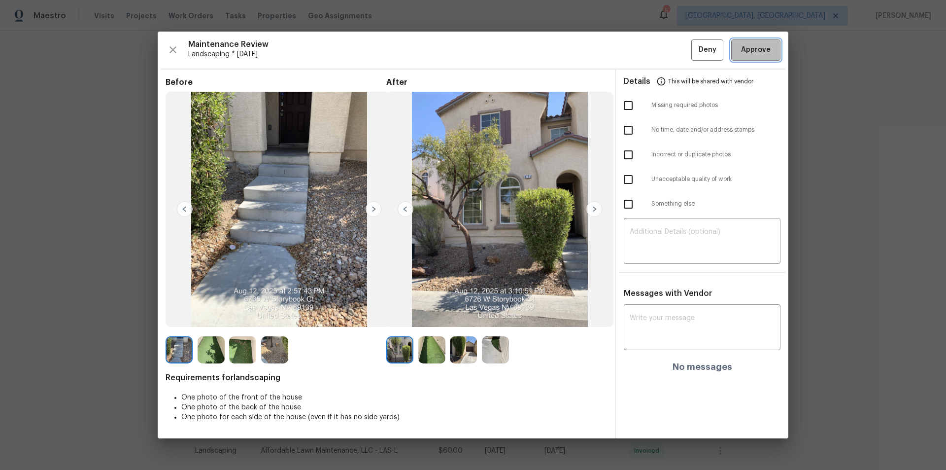
click at [673, 49] on span "Approve" at bounding box center [756, 50] width 30 height 12
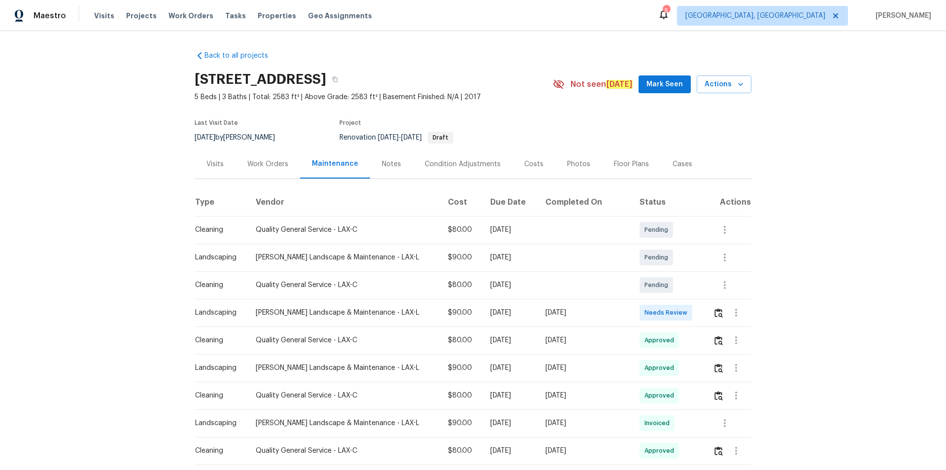
click at [673, 315] on div at bounding box center [736, 313] width 24 height 24
click at [673, 310] on img "button" at bounding box center [719, 312] width 8 height 9
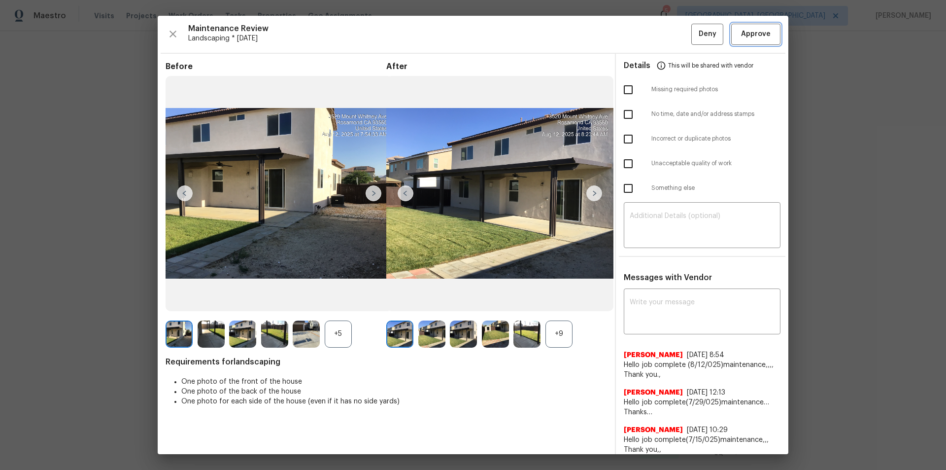
click at [673, 35] on span "Approve" at bounding box center [756, 34] width 34 height 12
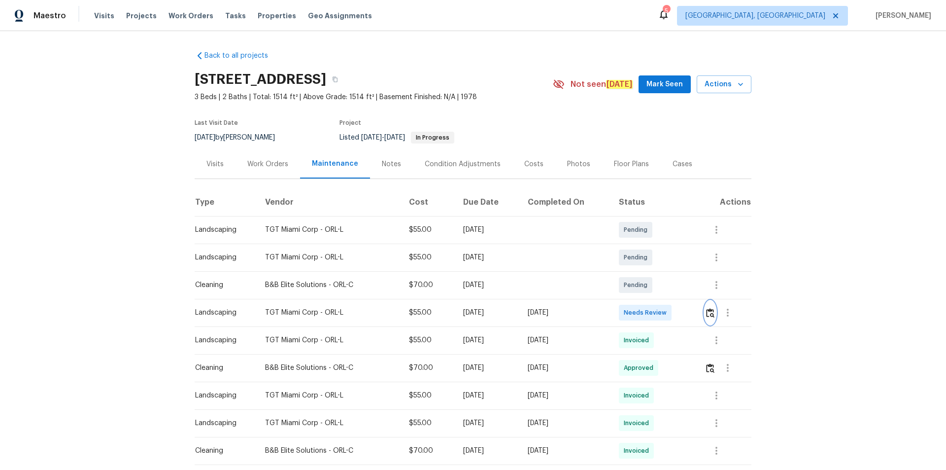
click at [707, 311] on img "button" at bounding box center [710, 312] width 8 height 9
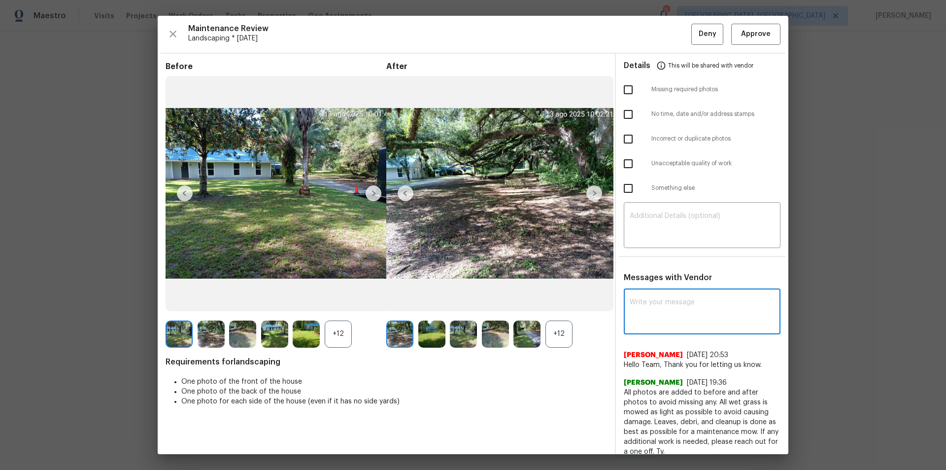
click at [709, 325] on textarea at bounding box center [702, 313] width 145 height 28
paste textarea "Maintenance Audit Team: Hello! After further review the visit has been approved…"
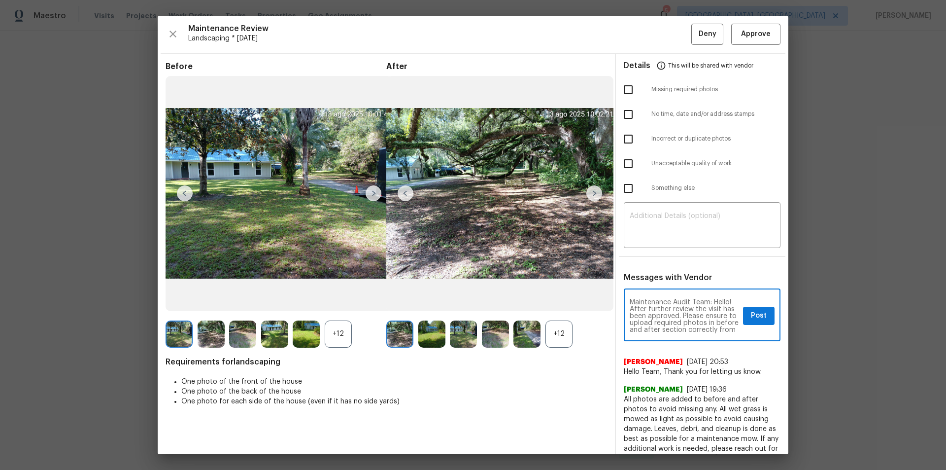
type textarea "Maintenance Audit Team: Hello! After further review the visit has been approved…"
click at [760, 316] on button "Post" at bounding box center [759, 316] width 32 height 18
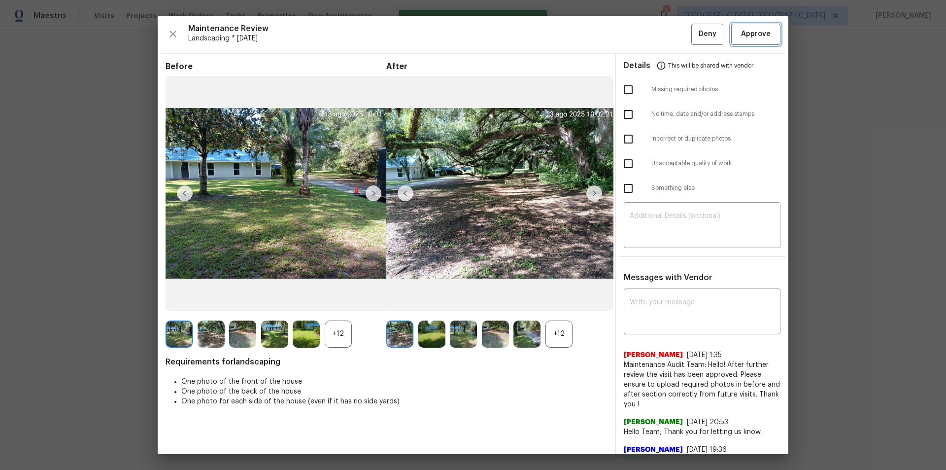
click at [762, 34] on span "Approve" at bounding box center [756, 34] width 30 height 12
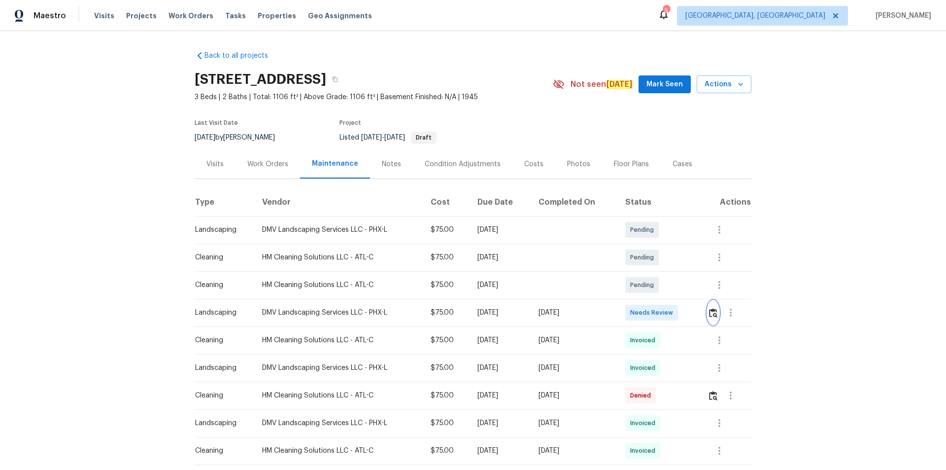
click at [710, 310] on img "button" at bounding box center [713, 312] width 8 height 9
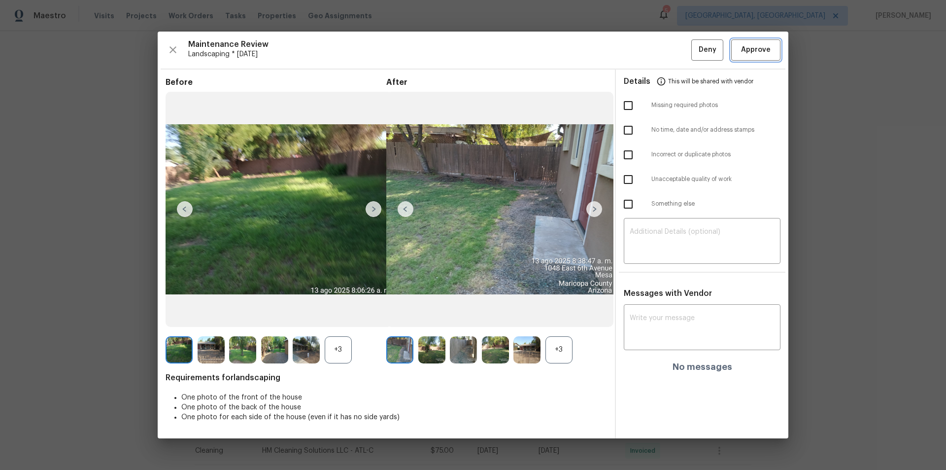
click at [765, 48] on span "Approve" at bounding box center [756, 50] width 30 height 12
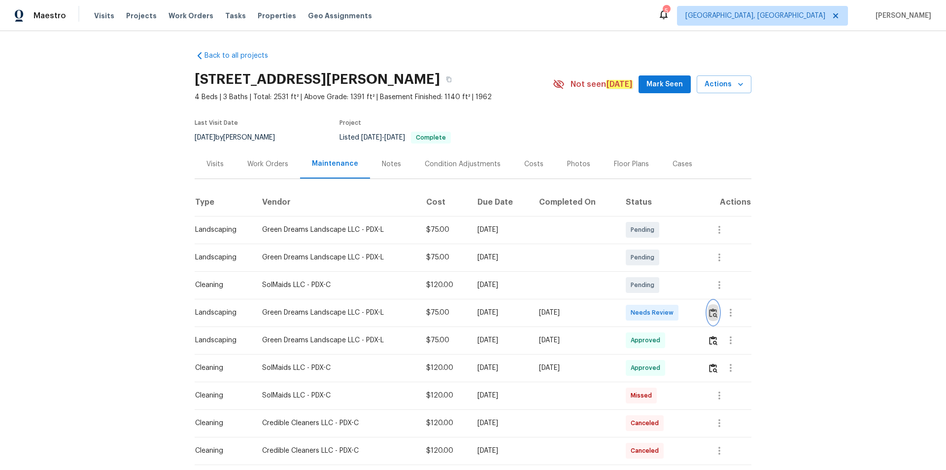
click at [714, 311] on img "button" at bounding box center [713, 312] width 8 height 9
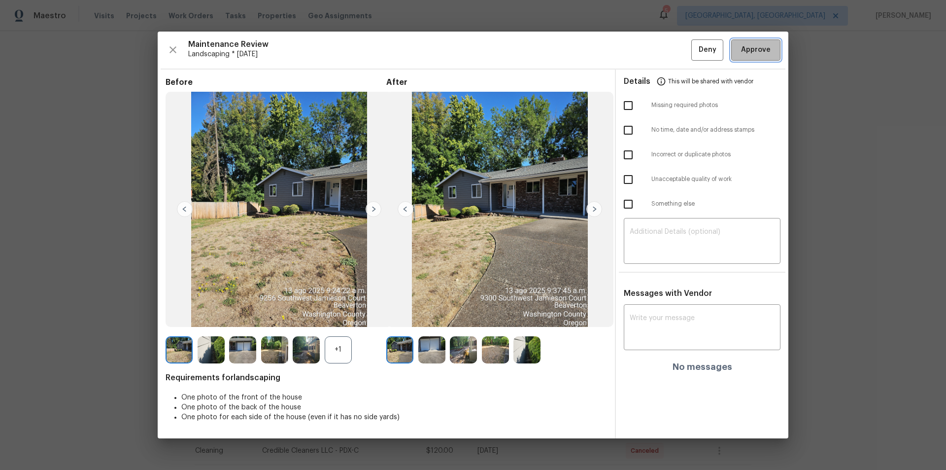
drag, startPoint x: 767, startPoint y: 49, endPoint x: 764, endPoint y: 109, distance: 60.7
click at [767, 49] on span "Approve" at bounding box center [756, 50] width 30 height 12
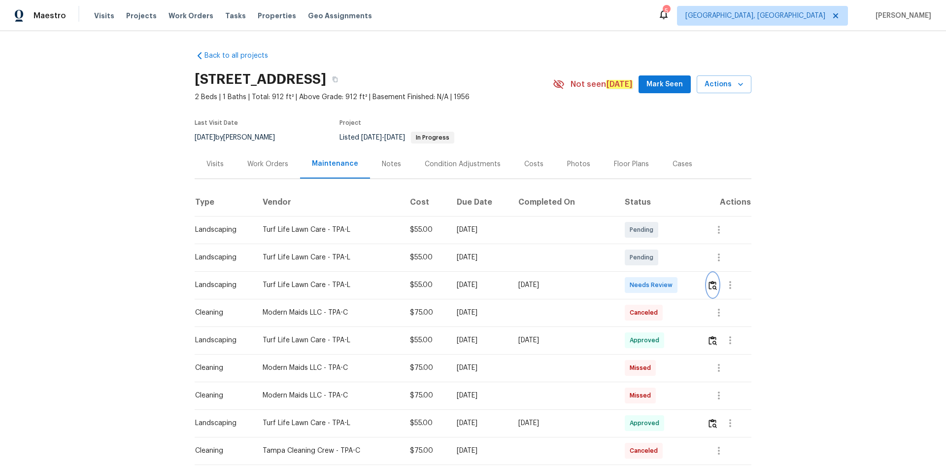
click at [709, 282] on img "button" at bounding box center [713, 284] width 8 height 9
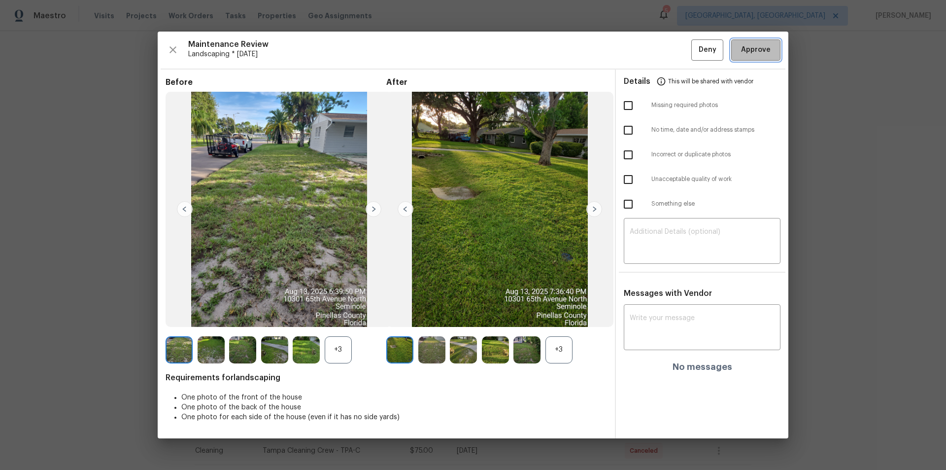
click at [754, 52] on span "Approve" at bounding box center [756, 50] width 30 height 12
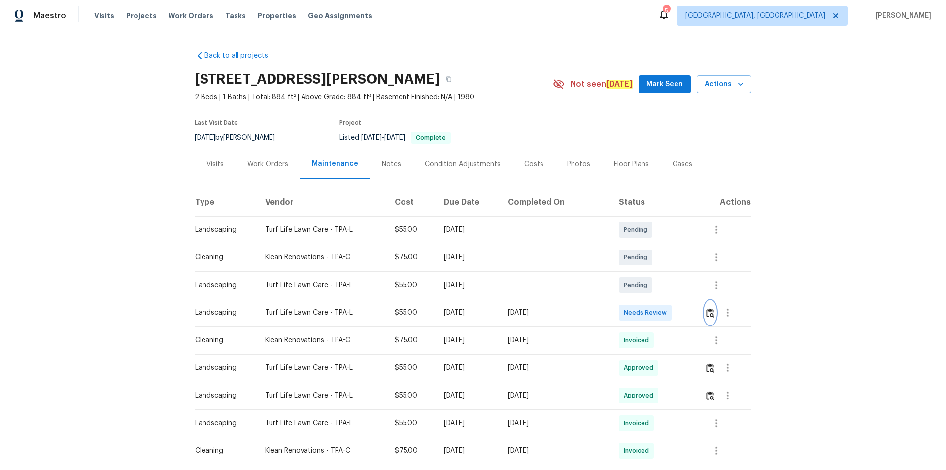
click at [673, 308] on img "button" at bounding box center [710, 312] width 8 height 9
click at [673, 307] on button "button" at bounding box center [710, 313] width 11 height 24
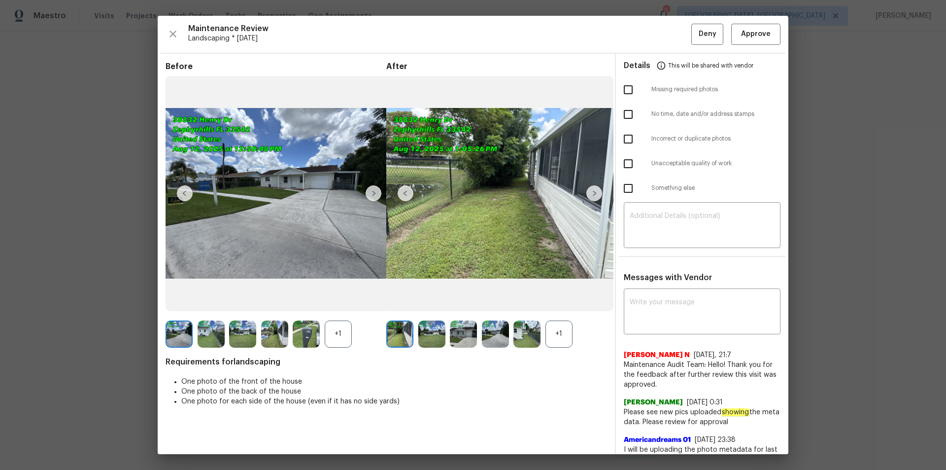
click at [673, 23] on div "Maintenance Review Landscaping * Mon, Aug 11 Deny Approve Before +1 After +1 Re…" at bounding box center [473, 235] width 631 height 438
click at [673, 38] on span "Approve" at bounding box center [756, 34] width 30 height 12
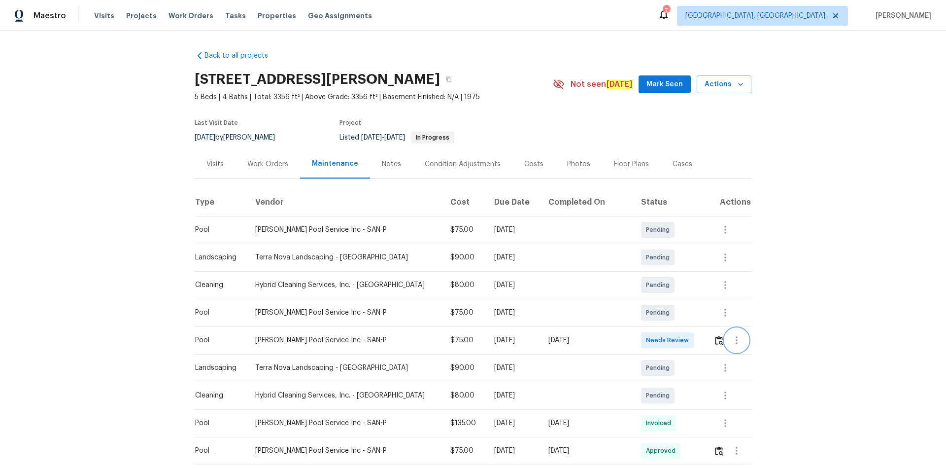
click at [725, 337] on button "button" at bounding box center [737, 340] width 24 height 24
click at [701, 336] on div at bounding box center [473, 235] width 946 height 470
click at [715, 338] on img "button" at bounding box center [719, 340] width 8 height 9
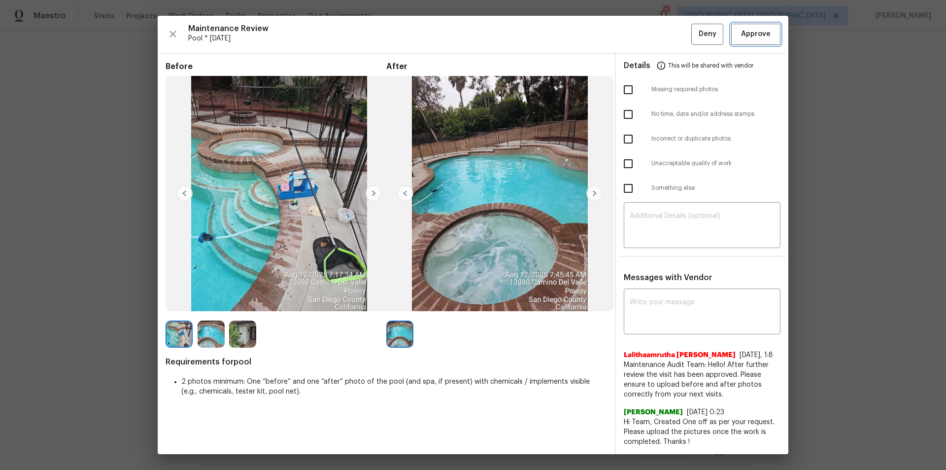
click at [753, 31] on span "Approve" at bounding box center [756, 34] width 30 height 12
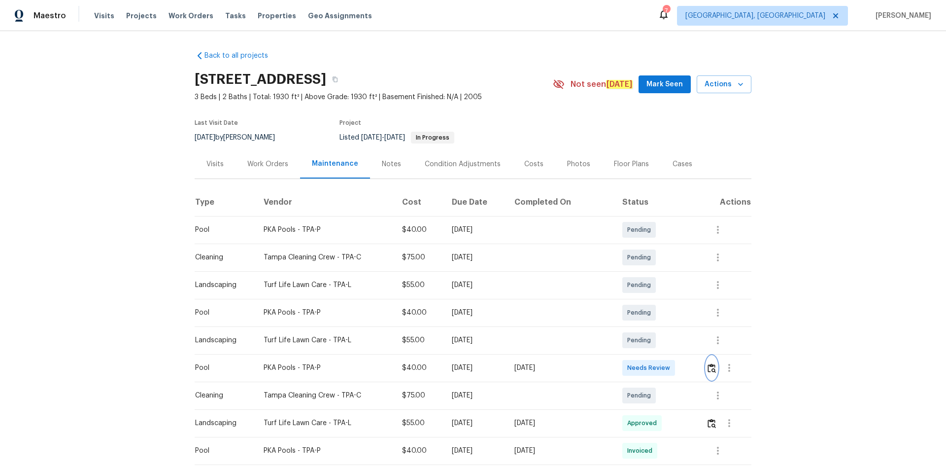
click at [673, 315] on img "button" at bounding box center [712, 367] width 8 height 9
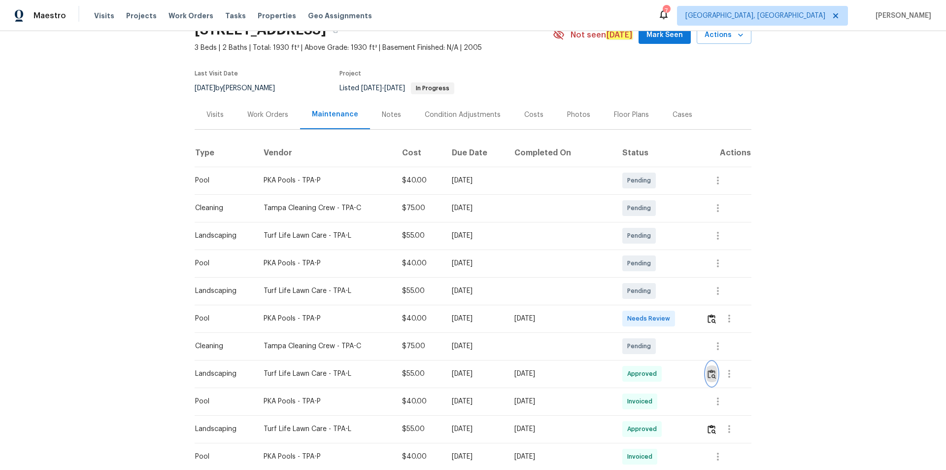
click at [673, 315] on img "button" at bounding box center [712, 373] width 8 height 9
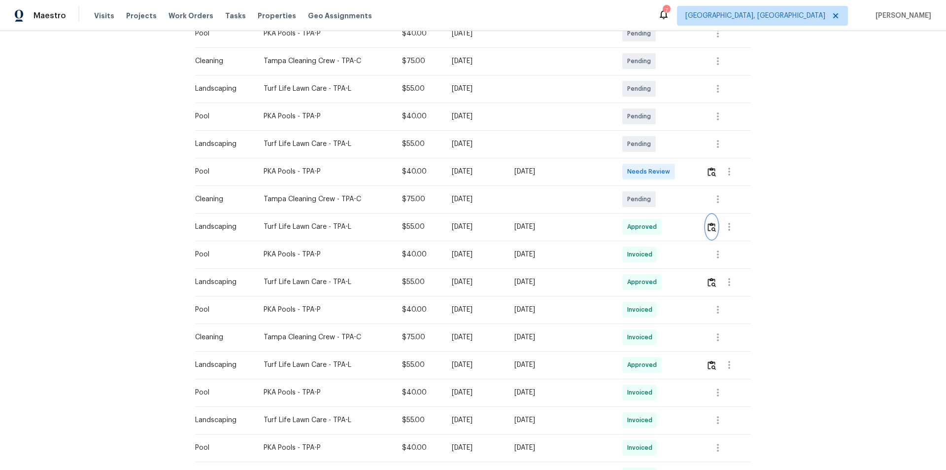
scroll to position [197, 0]
click at [673, 255] on button "button" at bounding box center [718, 253] width 24 height 24
click at [673, 269] on li "View details" at bounding box center [737, 270] width 69 height 16
click at [673, 226] on div at bounding box center [473, 235] width 946 height 470
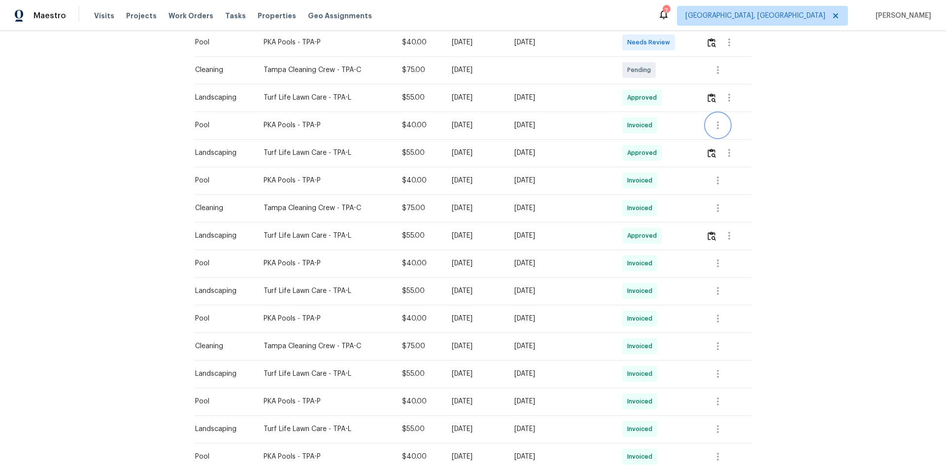
scroll to position [276, 0]
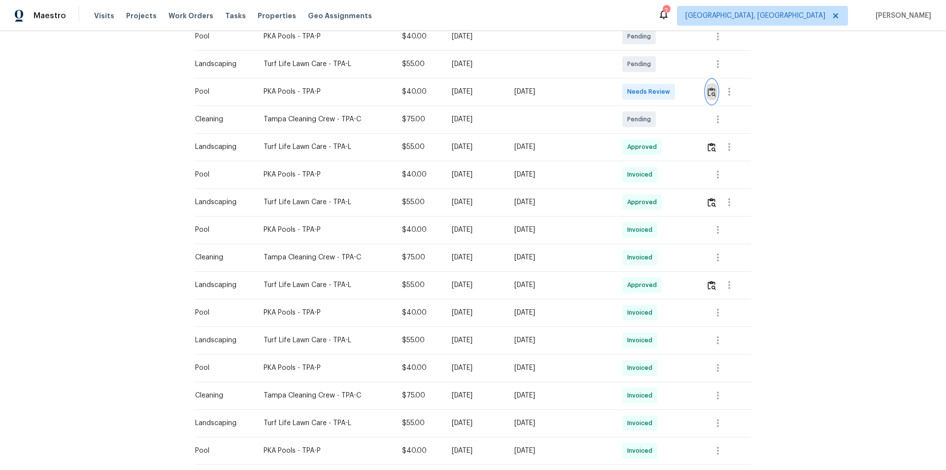
click at [673, 92] on img "button" at bounding box center [712, 91] width 8 height 9
click at [673, 91] on img "button" at bounding box center [712, 91] width 8 height 9
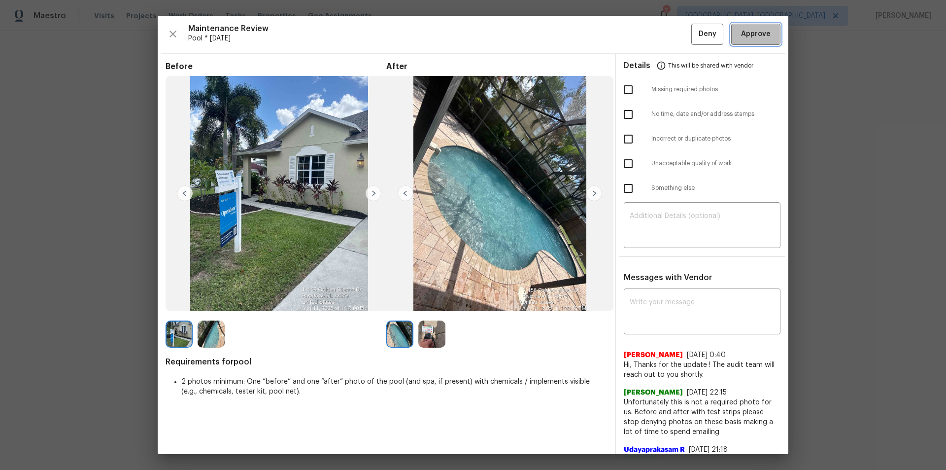
click at [673, 32] on span "Approve" at bounding box center [756, 34] width 30 height 12
